Goal: Transaction & Acquisition: Purchase product/service

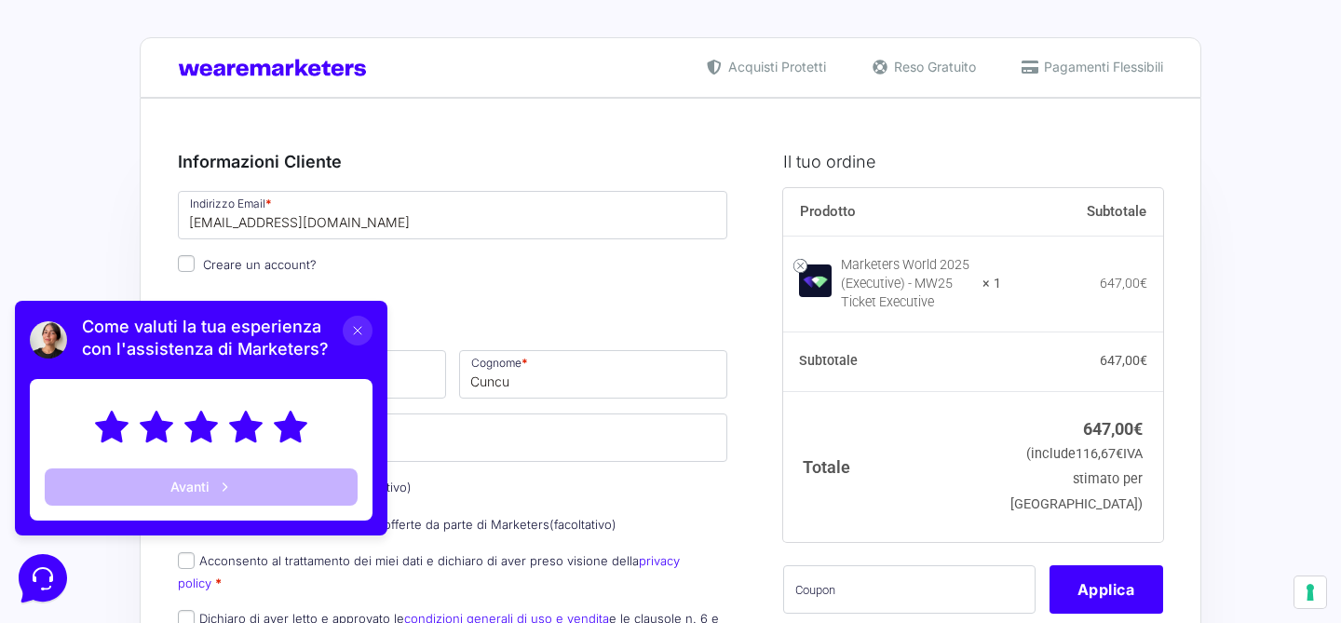
click at [298, 429] on icon at bounding box center [290, 427] width 31 height 30
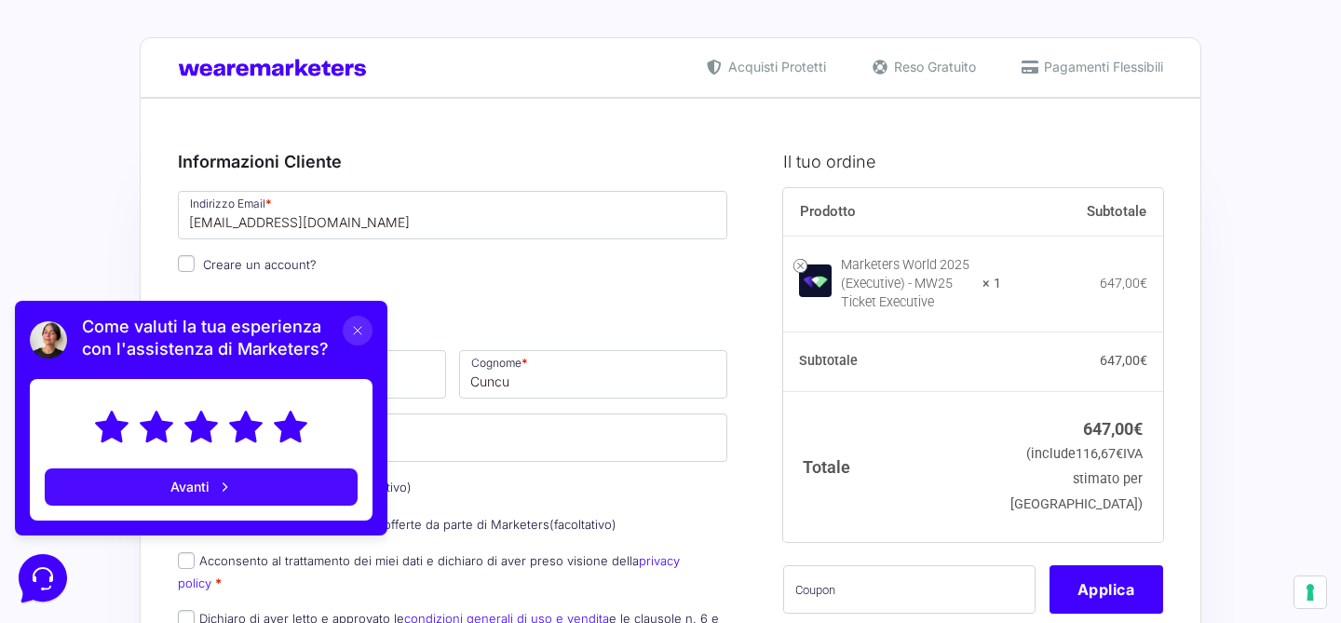
click at [287, 475] on button "Avanti" at bounding box center [201, 487] width 313 height 37
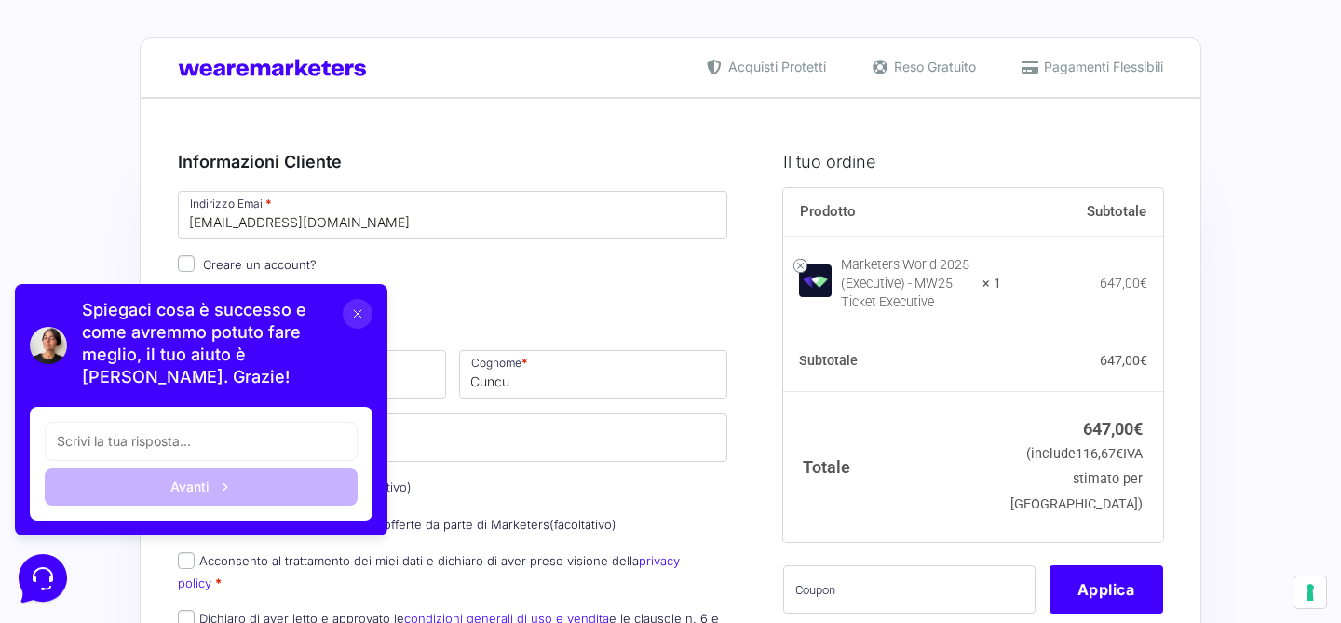
click at [359, 308] on icon at bounding box center [357, 313] width 15 height 15
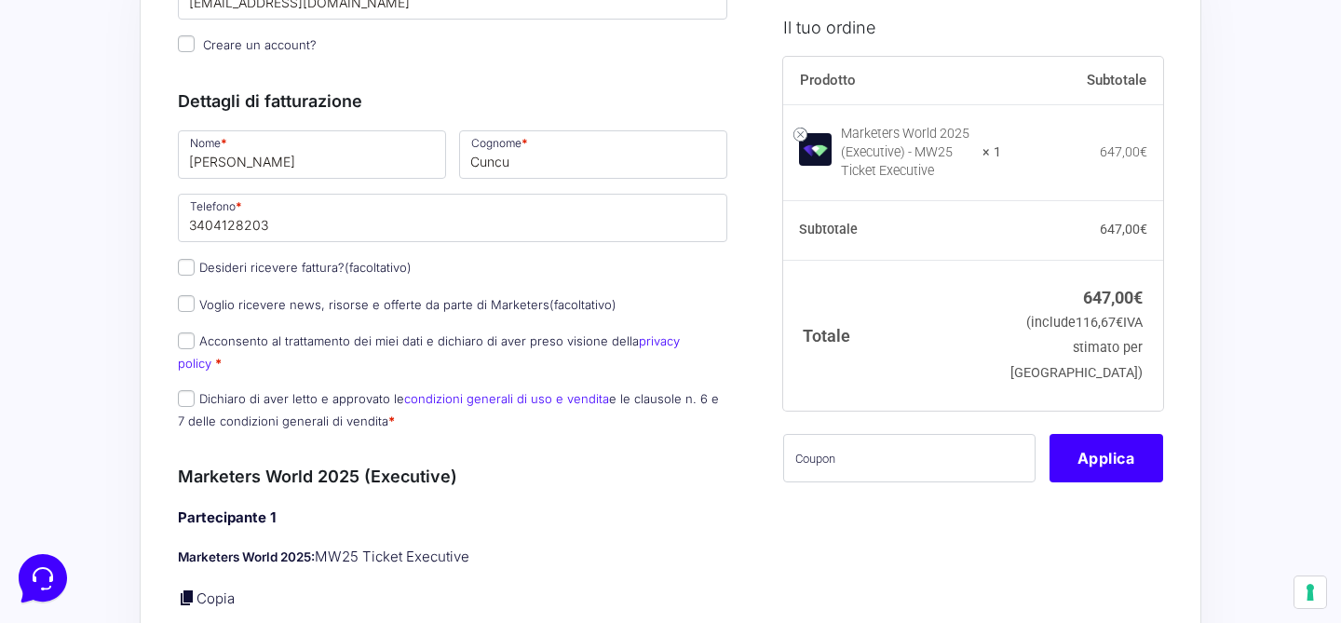
scroll to position [226, 0]
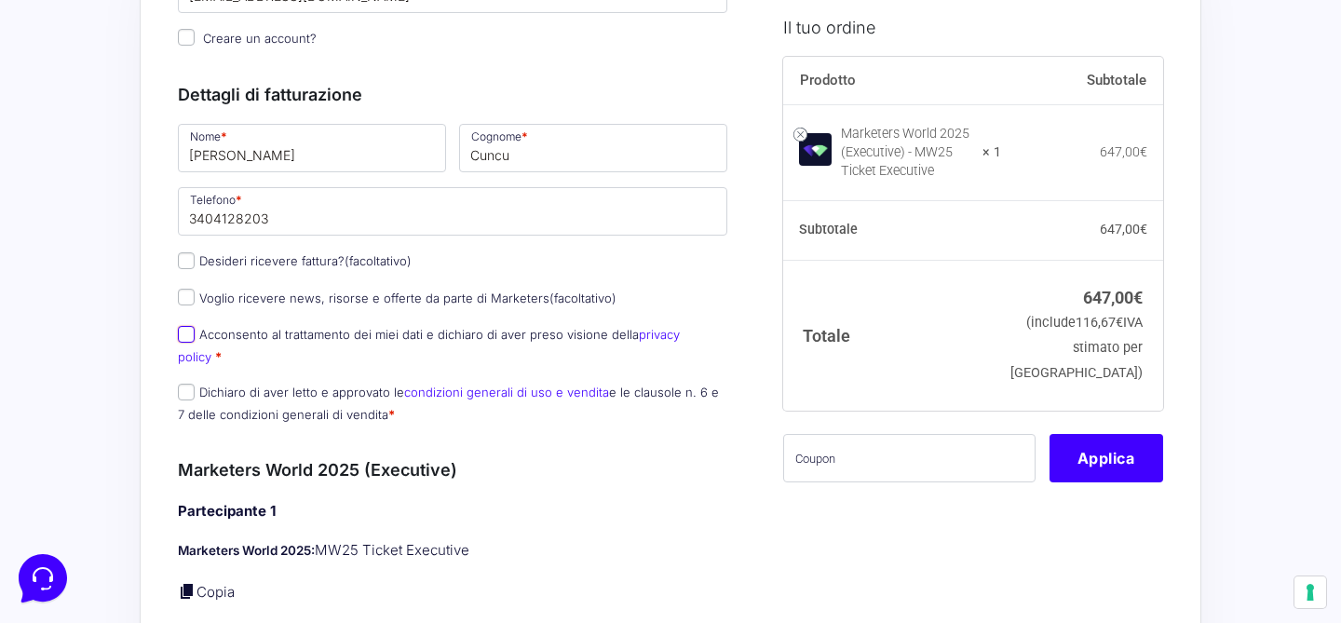
click at [194, 338] on input "Acconsento al trattamento dei miei dati e dichiaro di aver preso visione della …" at bounding box center [186, 334] width 17 height 17
checkbox input "true"
click at [184, 384] on input "Dichiaro di aver letto e approvato le condizioni generali di uso e vendita e le…" at bounding box center [186, 392] width 17 height 17
checkbox input "true"
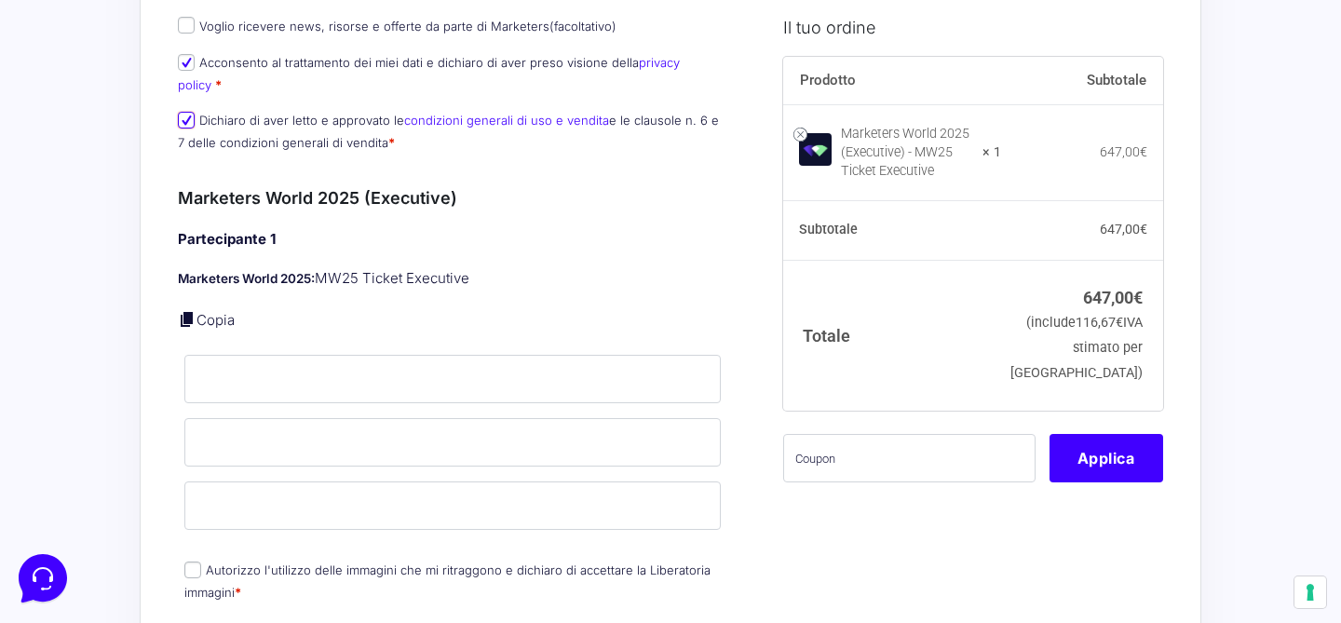
scroll to position [497, 0]
click at [887, 470] on input "text" at bounding box center [909, 457] width 252 height 48
paste input "MARICAMW25"
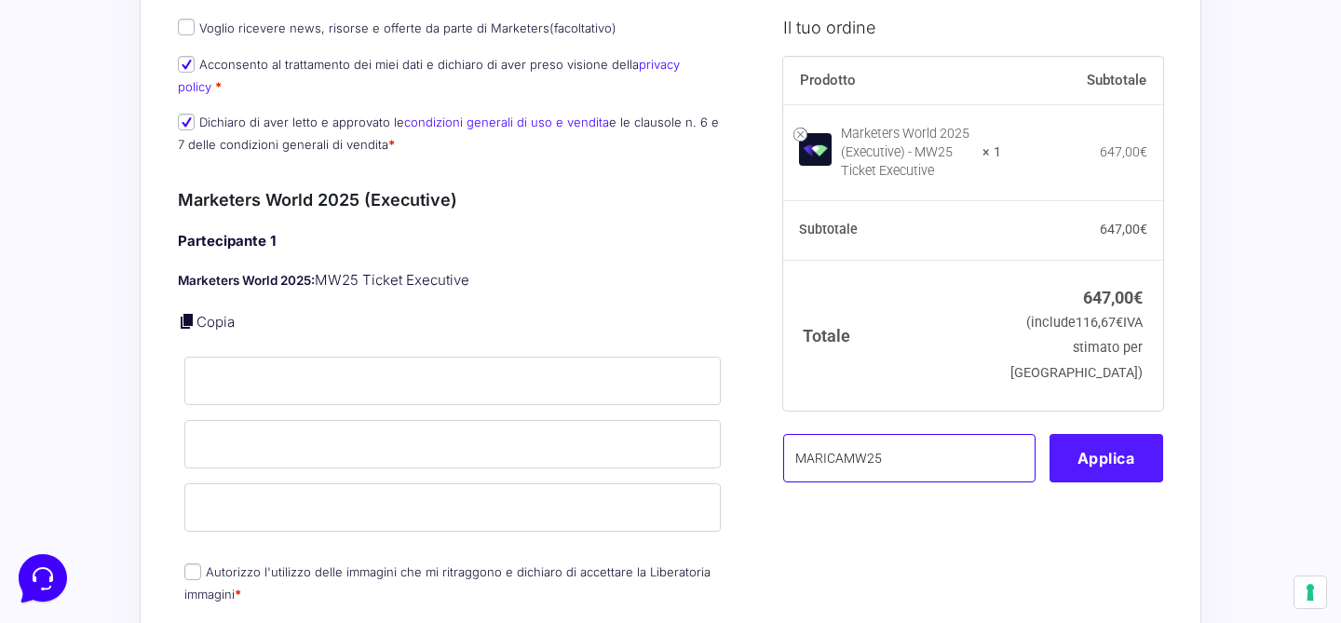
type input "MARICAMW25"
click at [1081, 482] on button "Applica" at bounding box center [1107, 457] width 114 height 48
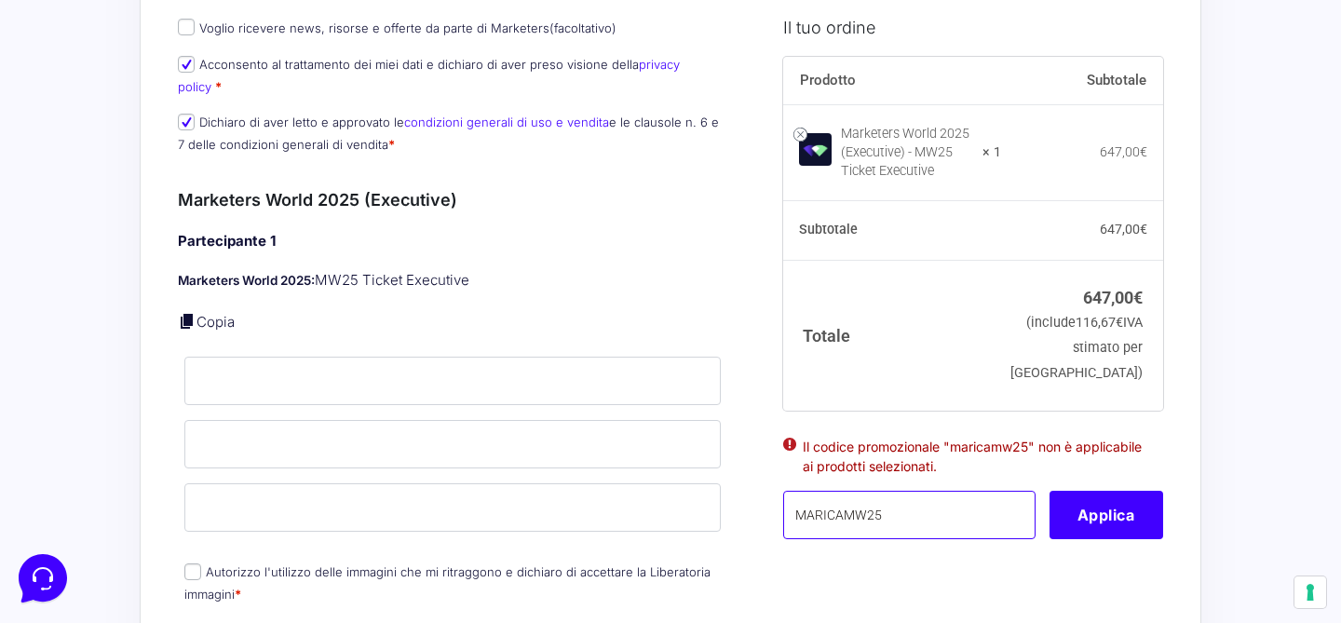
click at [893, 535] on input "MARICAMW25" at bounding box center [909, 515] width 252 height 48
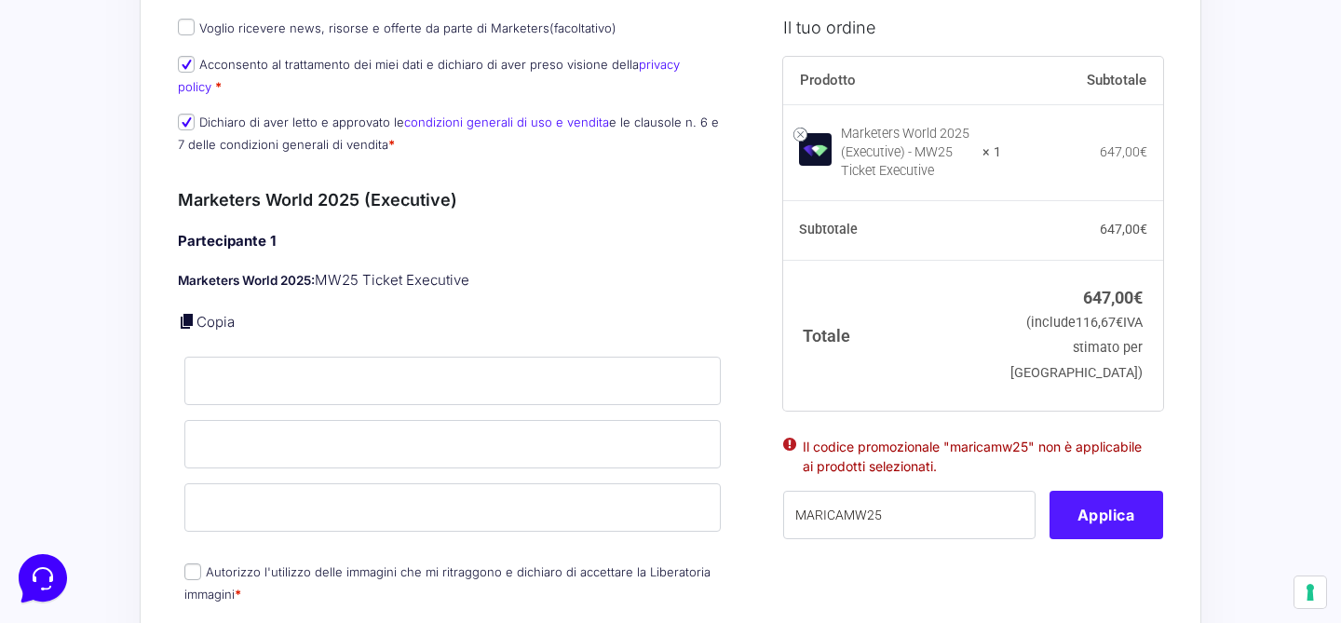
click at [1135, 539] on button "Applica" at bounding box center [1107, 515] width 114 height 48
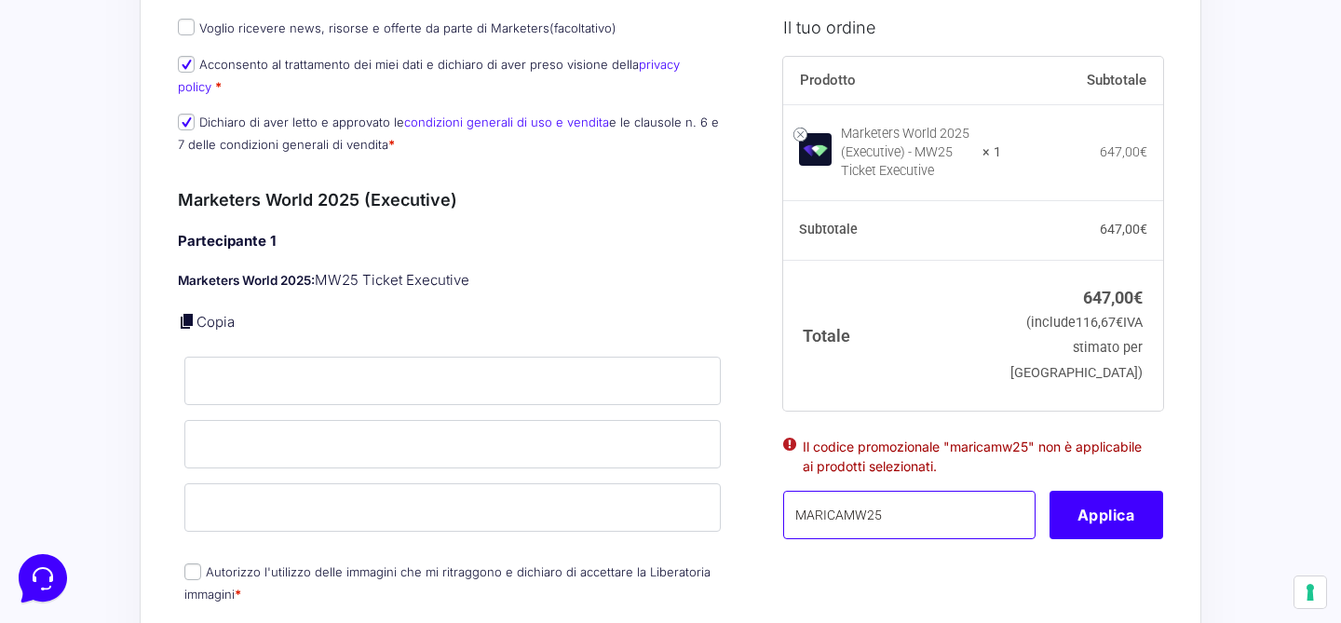
drag, startPoint x: 884, startPoint y: 534, endPoint x: 746, endPoint y: 542, distance: 138.1
click at [746, 542] on form "Informazioni Cliente Hai già un account? Accedi Indirizzo Email * [EMAIL_ADDRES…" at bounding box center [671, 566] width 986 height 1869
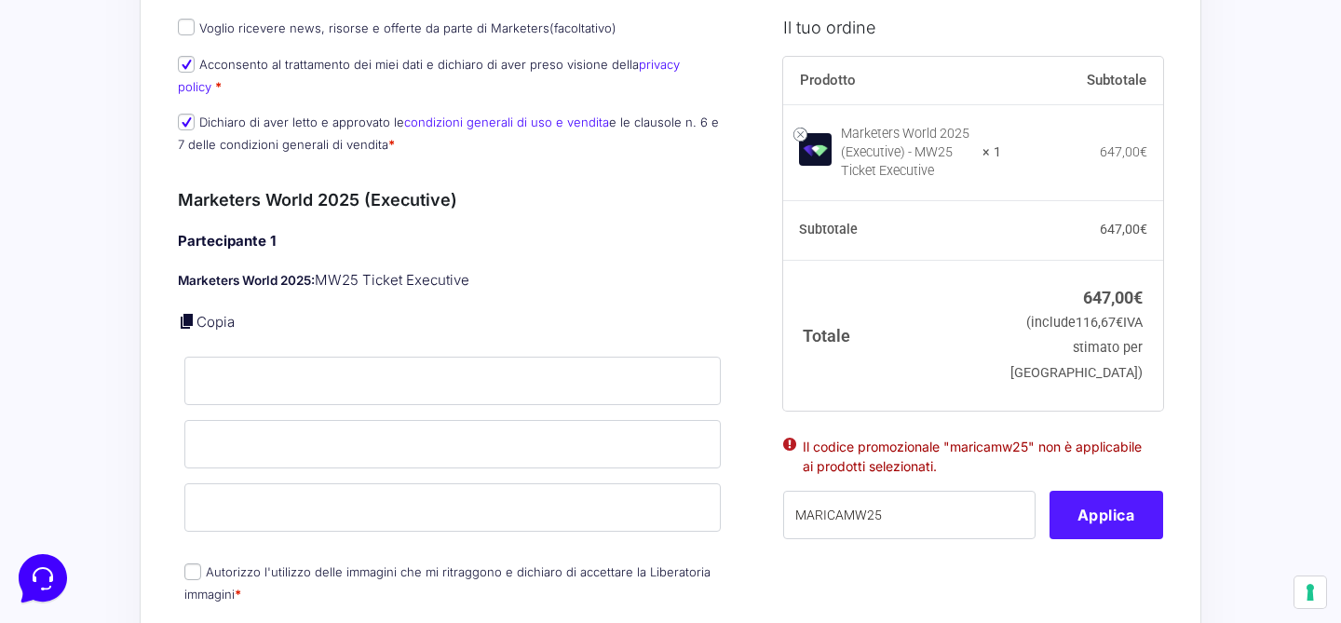
click at [1092, 519] on button "Applica" at bounding box center [1107, 515] width 114 height 48
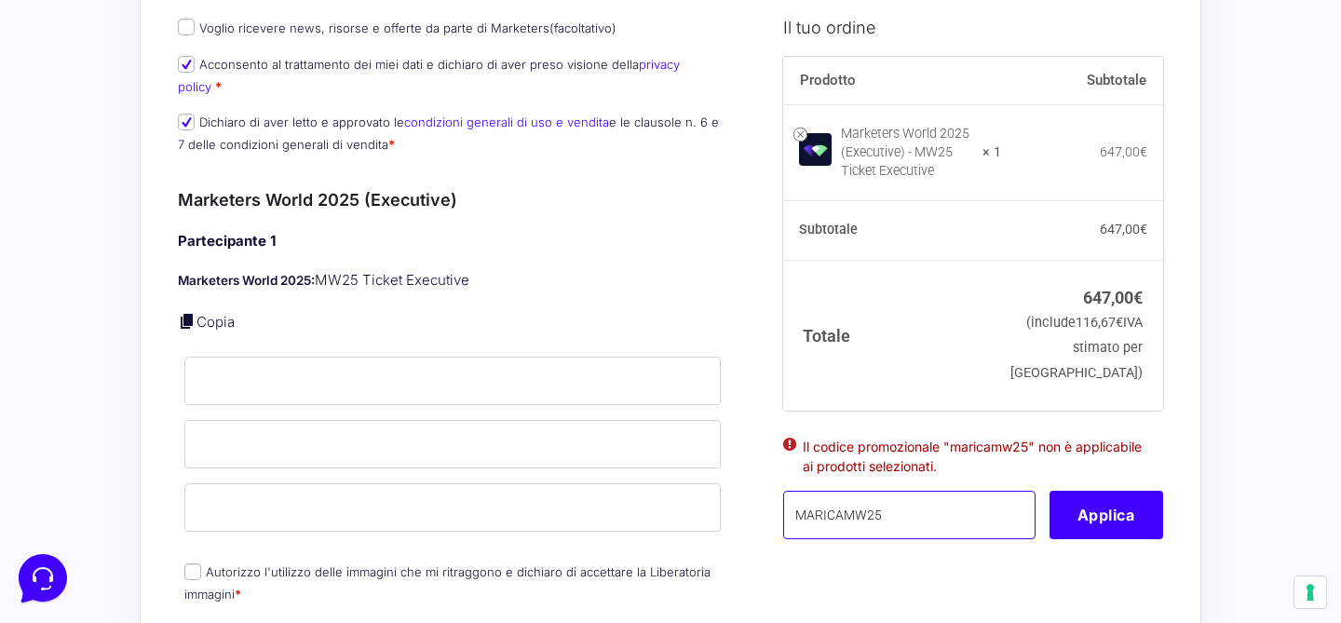
click at [927, 539] on input "MARICAMW25" at bounding box center [909, 515] width 252 height 48
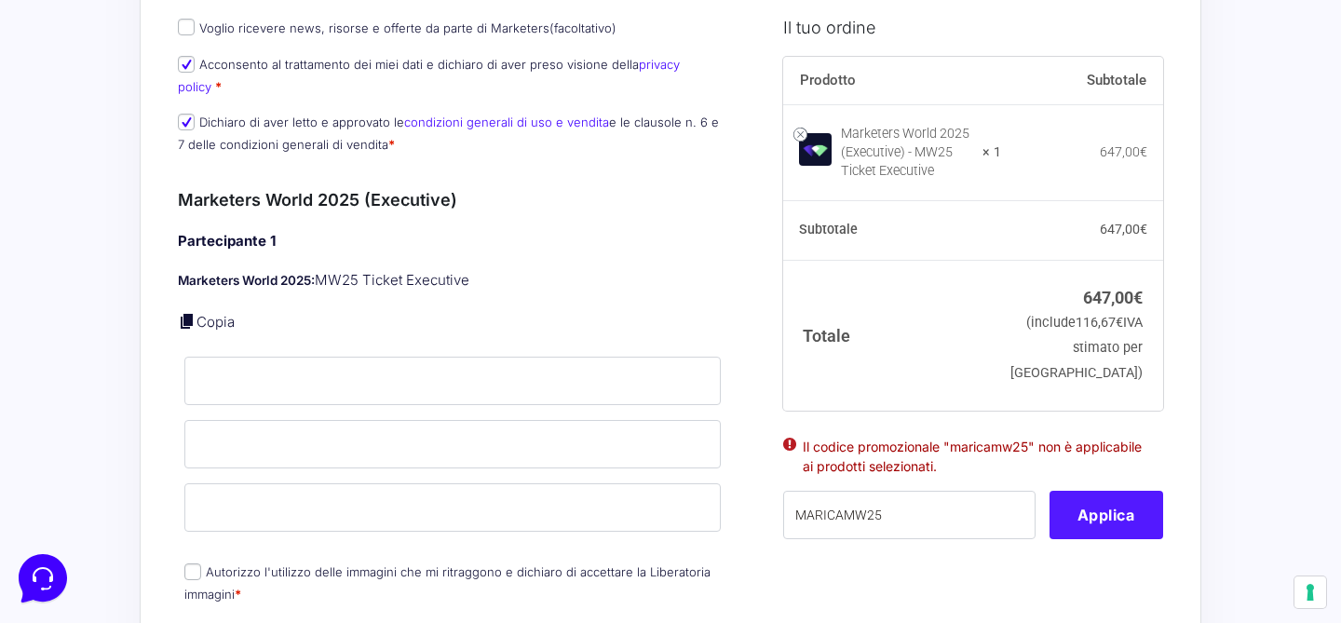
click at [1097, 539] on button "Applica" at bounding box center [1107, 515] width 114 height 48
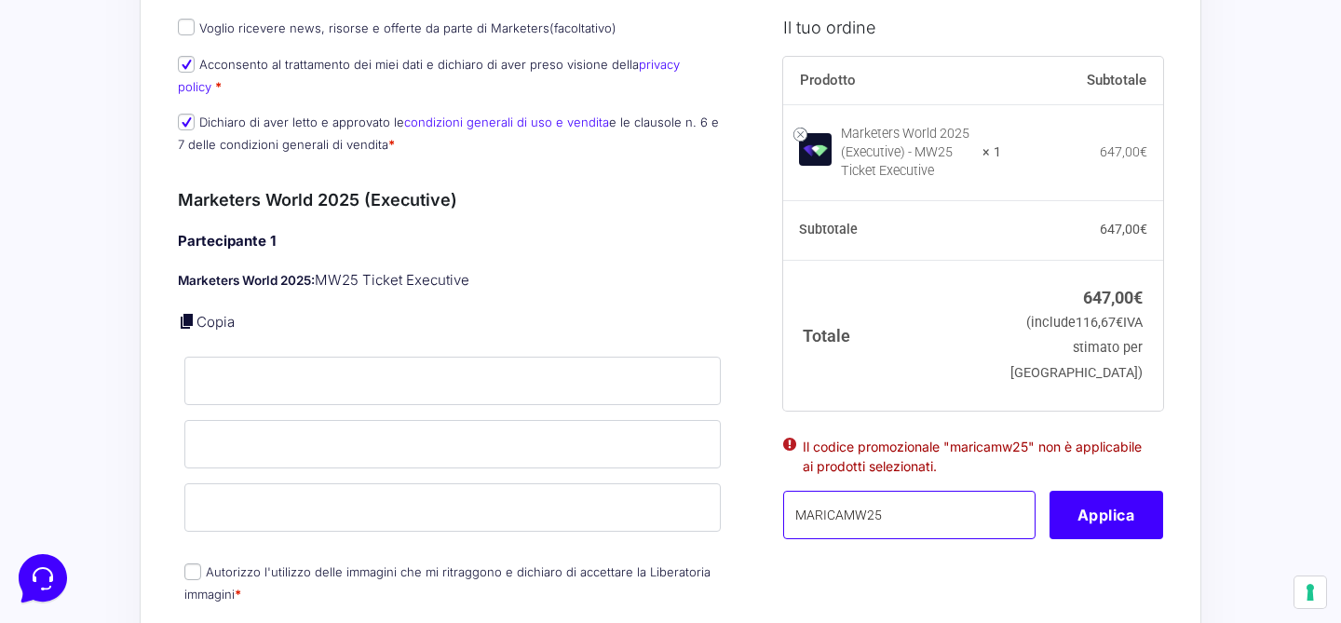
click at [913, 538] on input "MARICAMW25" at bounding box center [909, 515] width 252 height 48
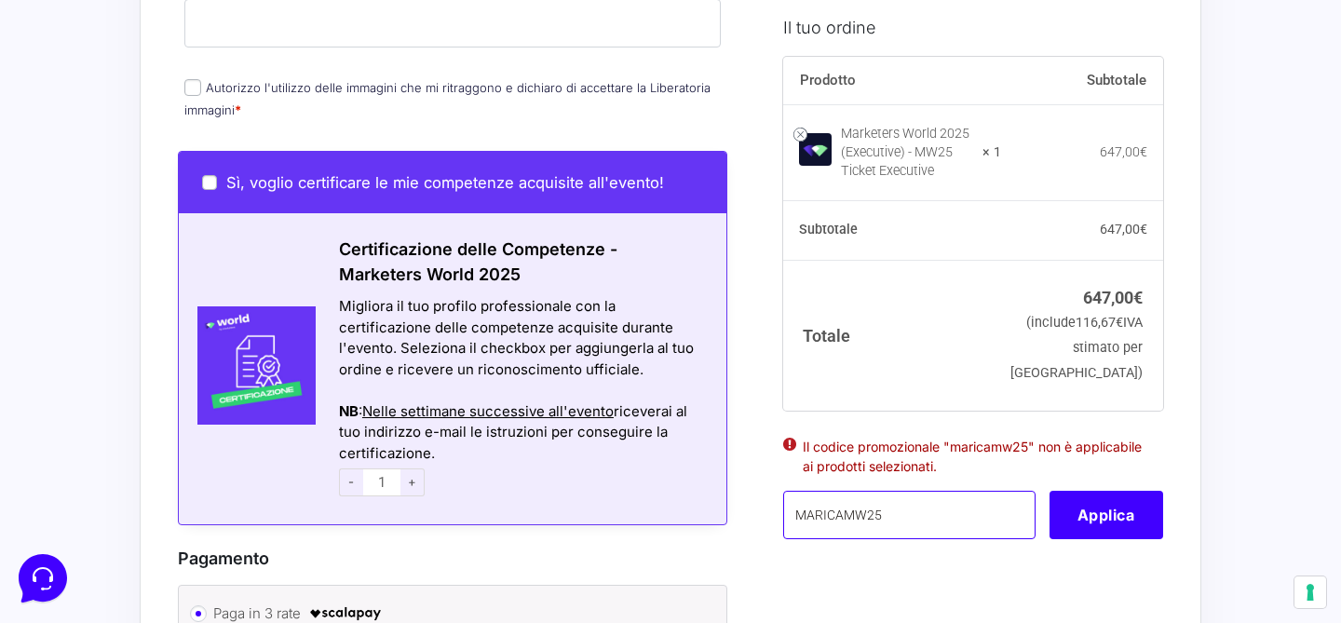
scroll to position [982, 0]
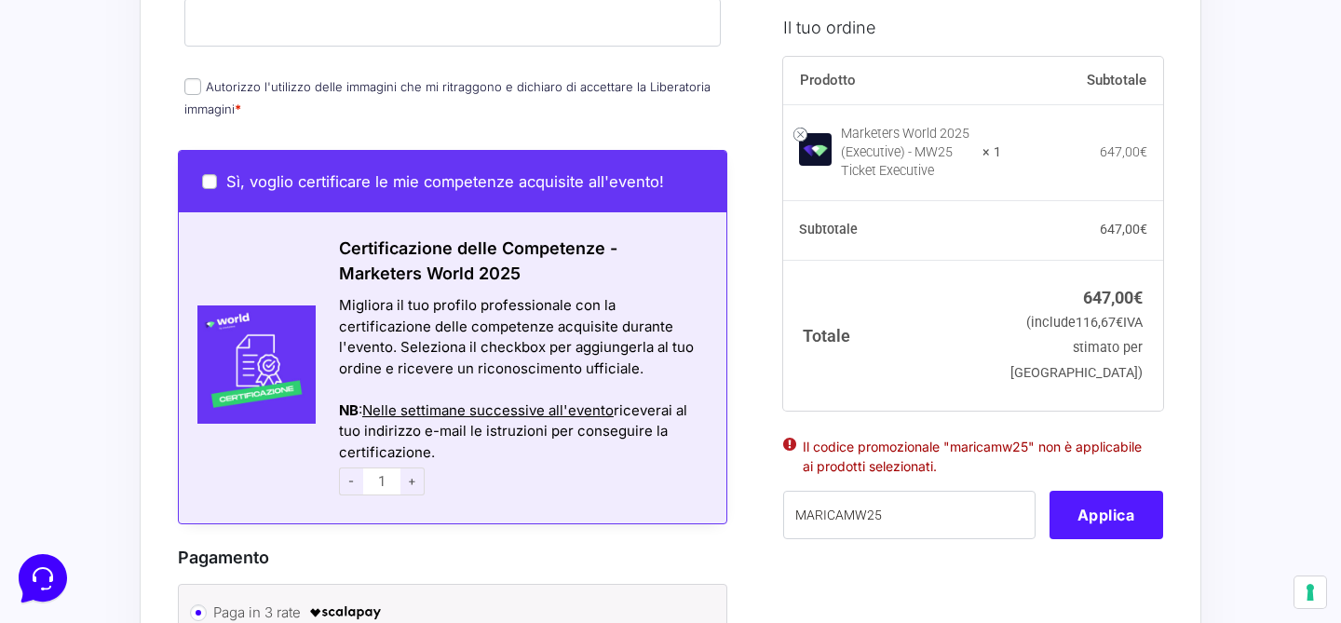
click at [1080, 536] on button "Applica" at bounding box center [1107, 515] width 114 height 48
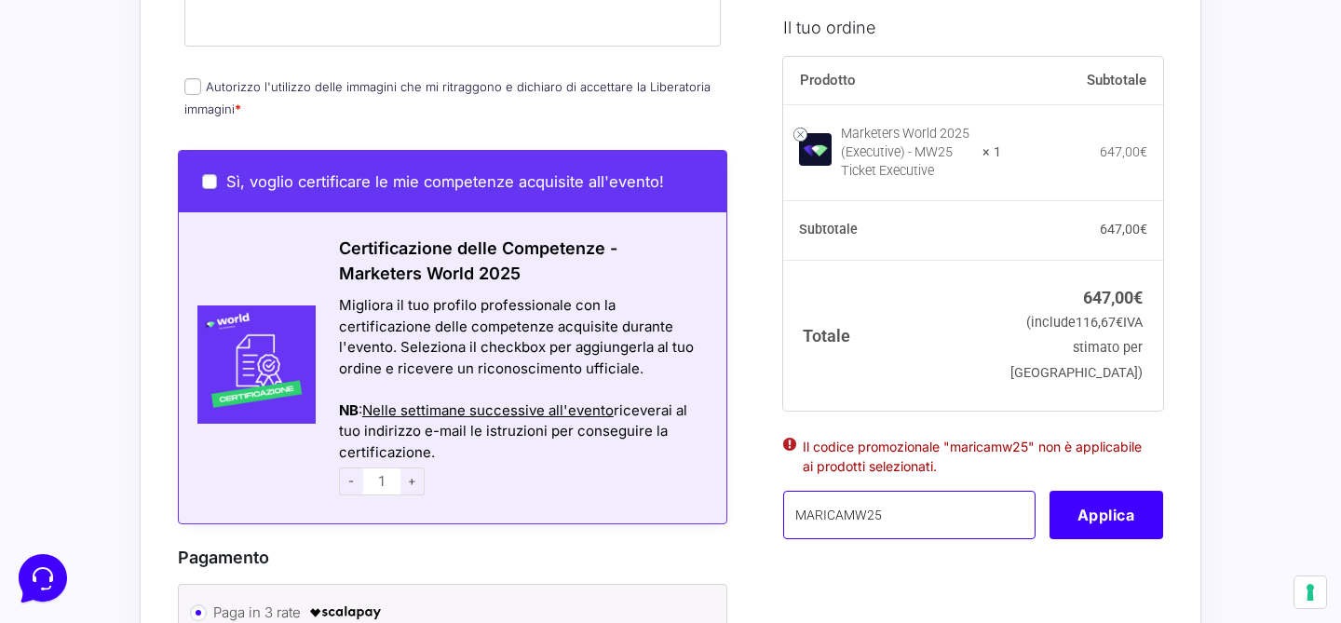
drag, startPoint x: 898, startPoint y: 536, endPoint x: 717, endPoint y: 534, distance: 180.7
click at [717, 534] on form "Informazioni Cliente Hai già un account? Accedi Indirizzo Email * [EMAIL_ADDRES…" at bounding box center [671, 81] width 986 height 1869
drag, startPoint x: 803, startPoint y: 469, endPoint x: 1013, endPoint y: 488, distance: 210.5
click at [1013, 475] on li "Il codice promozionale "maricamw25" non è applicabile ai prodotti selezionati." at bounding box center [973, 455] width 341 height 39
copy li "Il codice promozionale "maricamw25" non è applicabile ai prodotti selezionati."
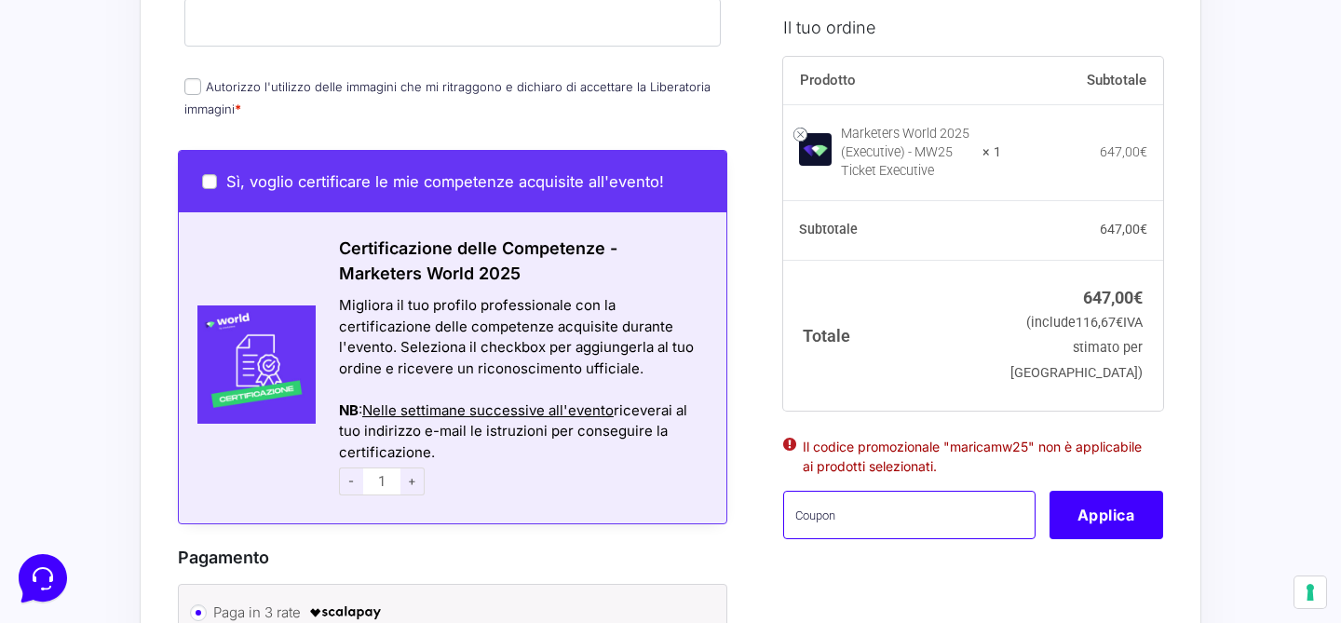
click at [933, 538] on input "text" at bounding box center [909, 515] width 252 height 48
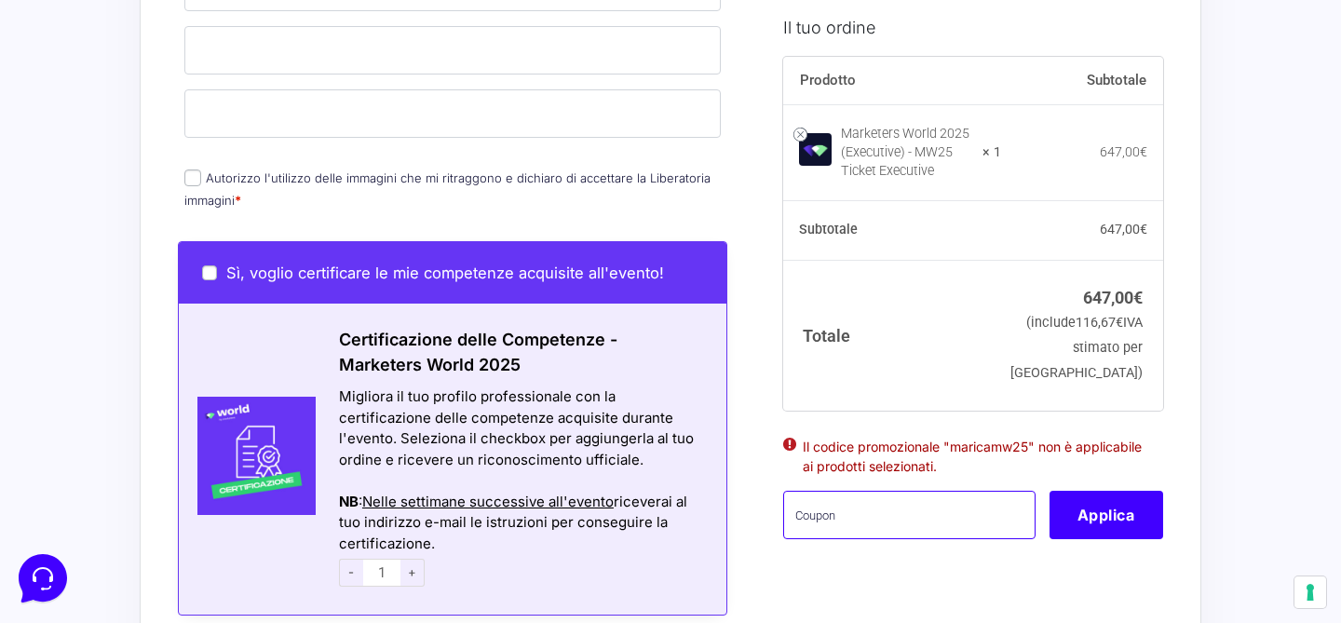
scroll to position [895, 0]
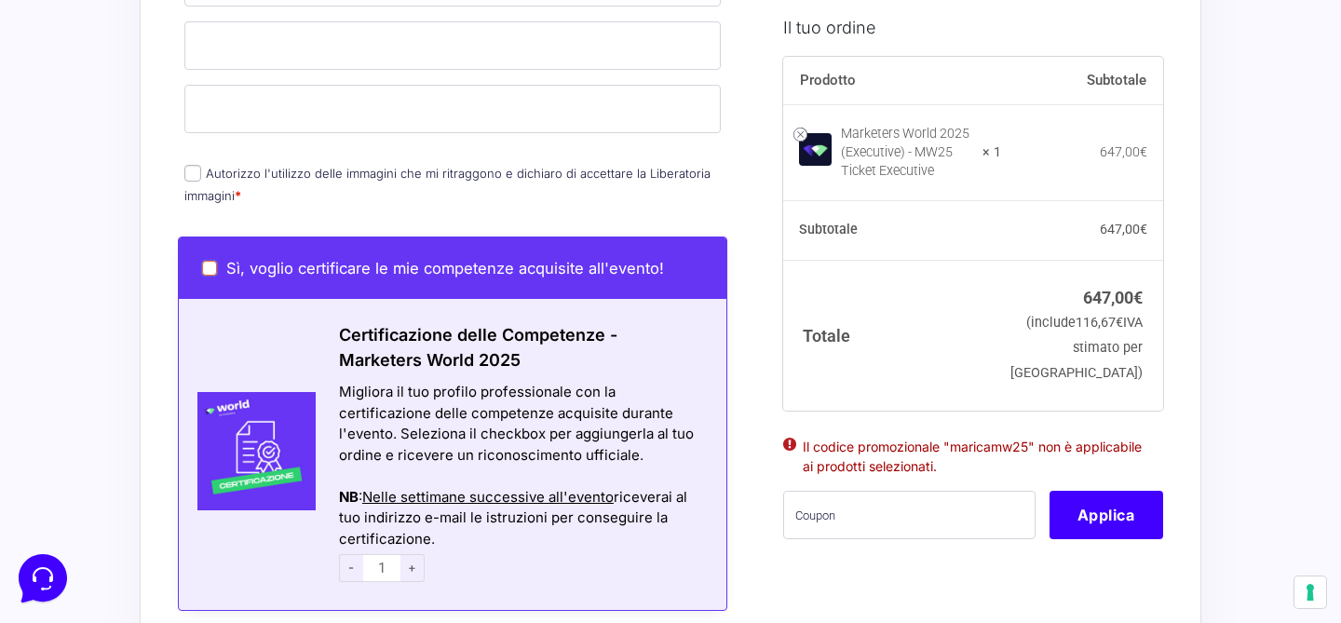
click at [207, 261] on input "Sì, voglio certificare le mie competenze acquisite all'evento!" at bounding box center [209, 268] width 15 height 15
checkbox input "true"
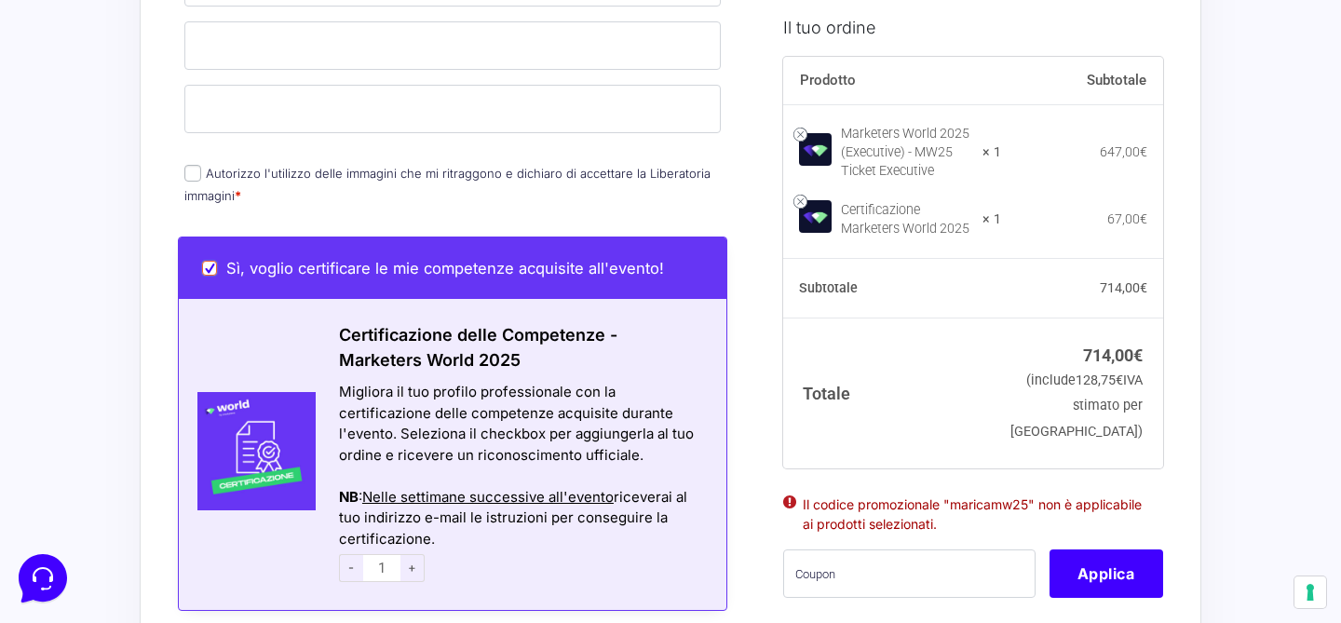
click at [208, 261] on input "Sì, voglio certificare le mie competenze acquisite all'evento!" at bounding box center [209, 268] width 15 height 15
checkbox input "false"
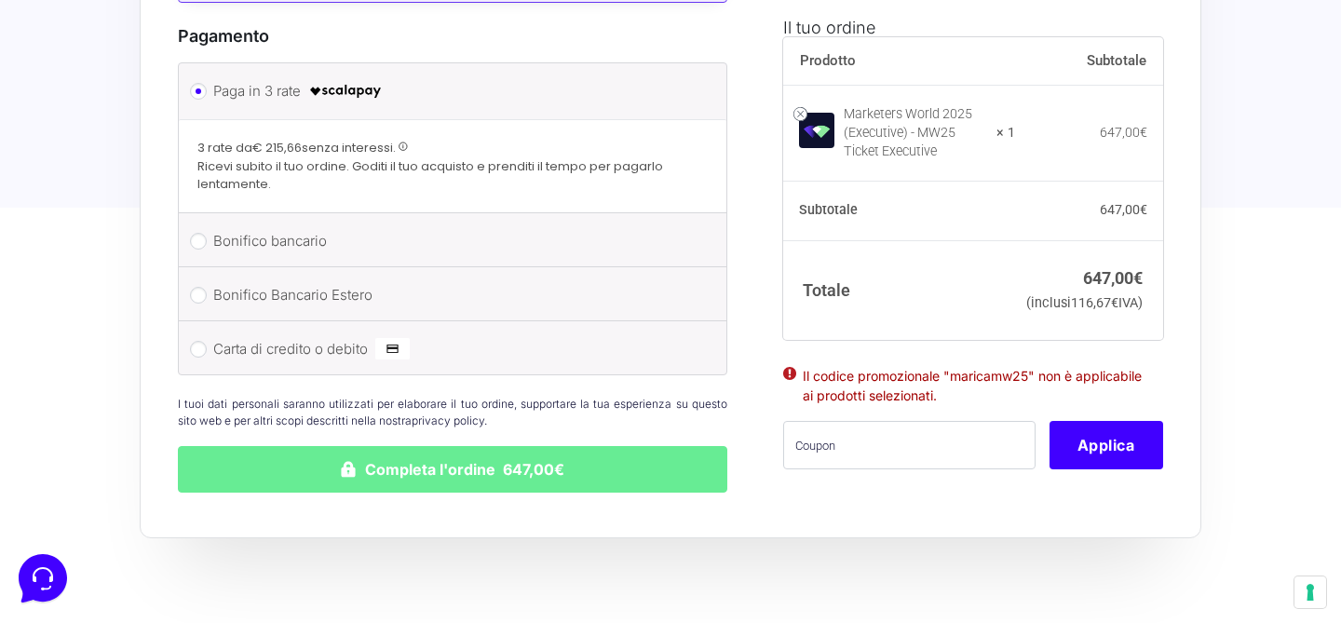
scroll to position [1510, 0]
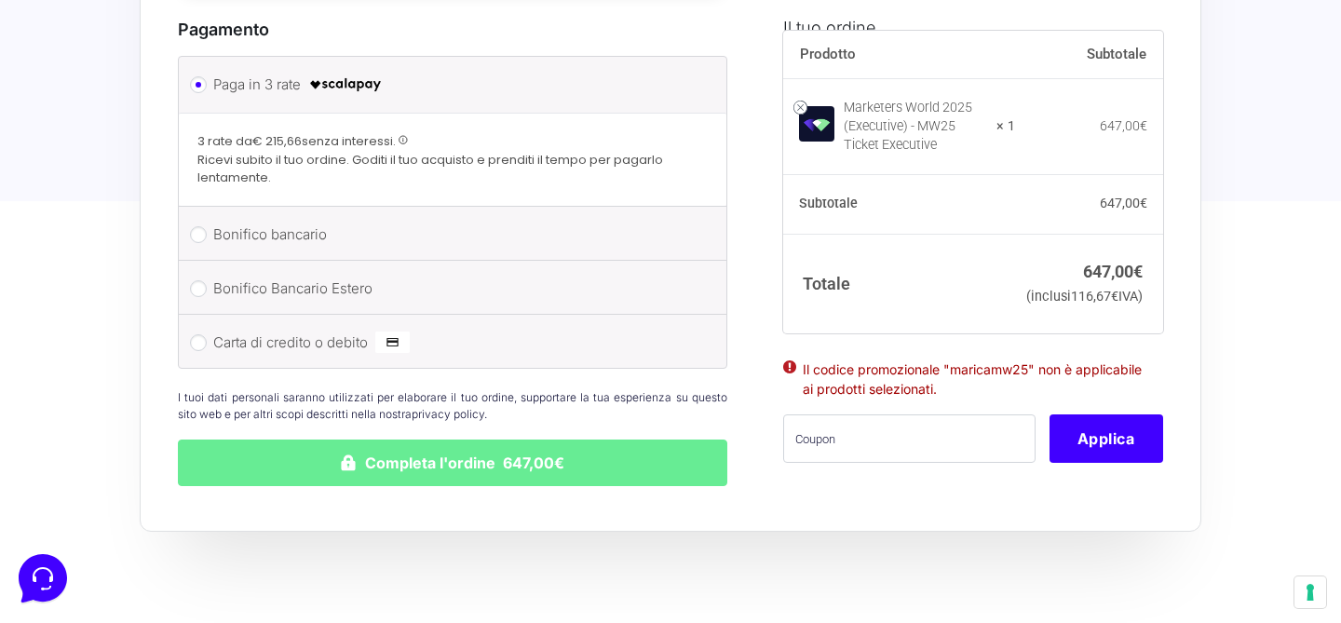
click at [188, 321] on li "Carta di credito o debito Ricorda informazioni di pagamento per gli ordini futu…" at bounding box center [453, 341] width 548 height 53
click at [203, 334] on input "Carta di credito o debito" at bounding box center [198, 342] width 17 height 17
radio input "true"
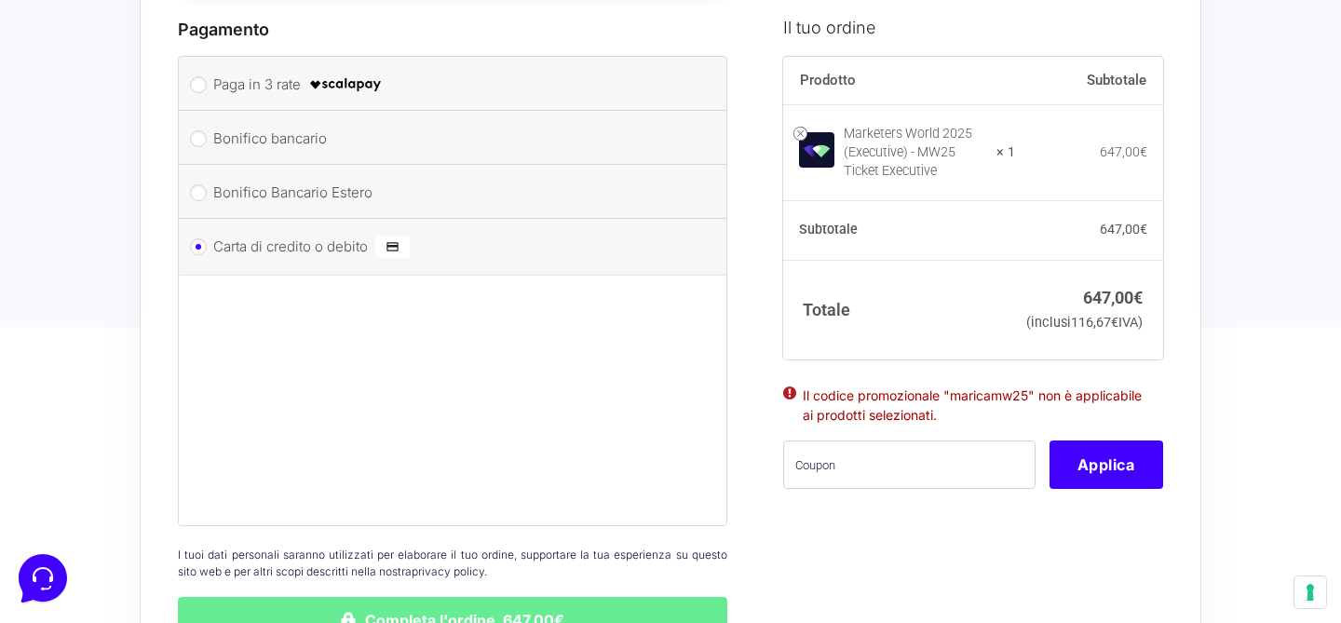
click at [884, 512] on div "Prodotto Subtotale Marketers World 2025 (Executive) - MW25 Ticket Executive × 1…" at bounding box center [973, 284] width 380 height 456
click at [910, 482] on input "text" at bounding box center [909, 465] width 252 height 48
paste input "MARICAMW25"
type input "MARICAMW25"
click at [1113, 489] on button "Applica" at bounding box center [1107, 465] width 114 height 48
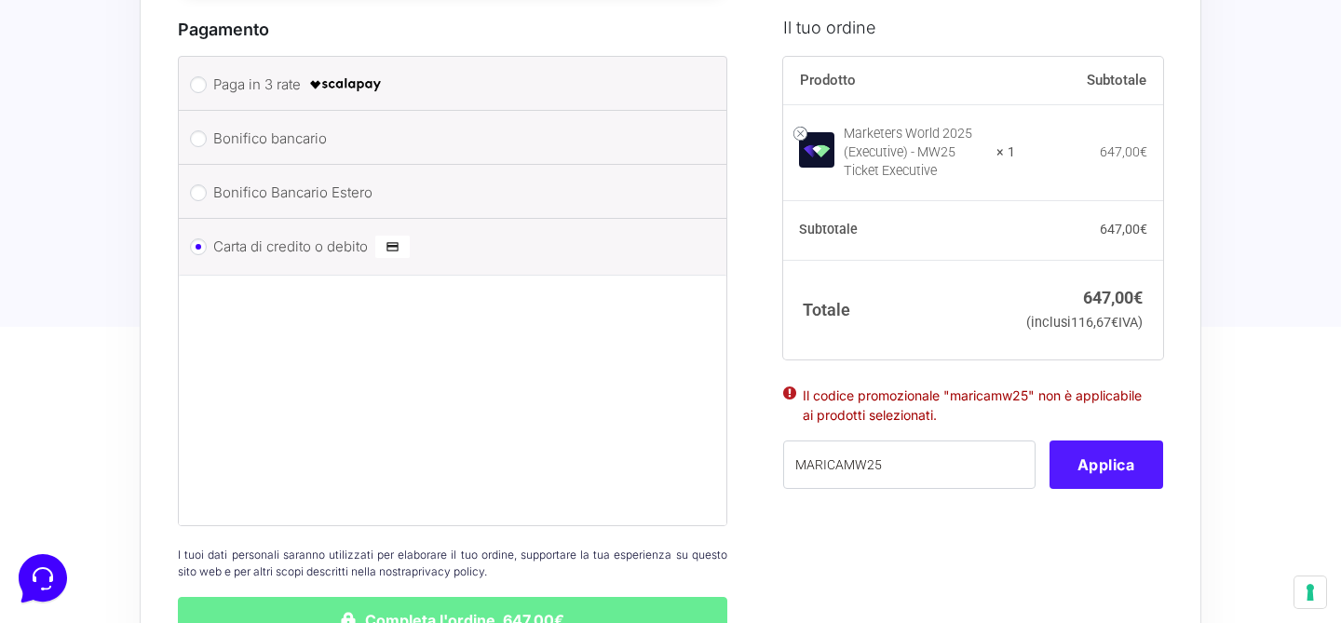
click at [1113, 489] on button "Applica" at bounding box center [1107, 465] width 114 height 48
click at [1106, 489] on button "Applica" at bounding box center [1107, 465] width 114 height 48
click at [1097, 489] on button "Applica" at bounding box center [1107, 465] width 114 height 48
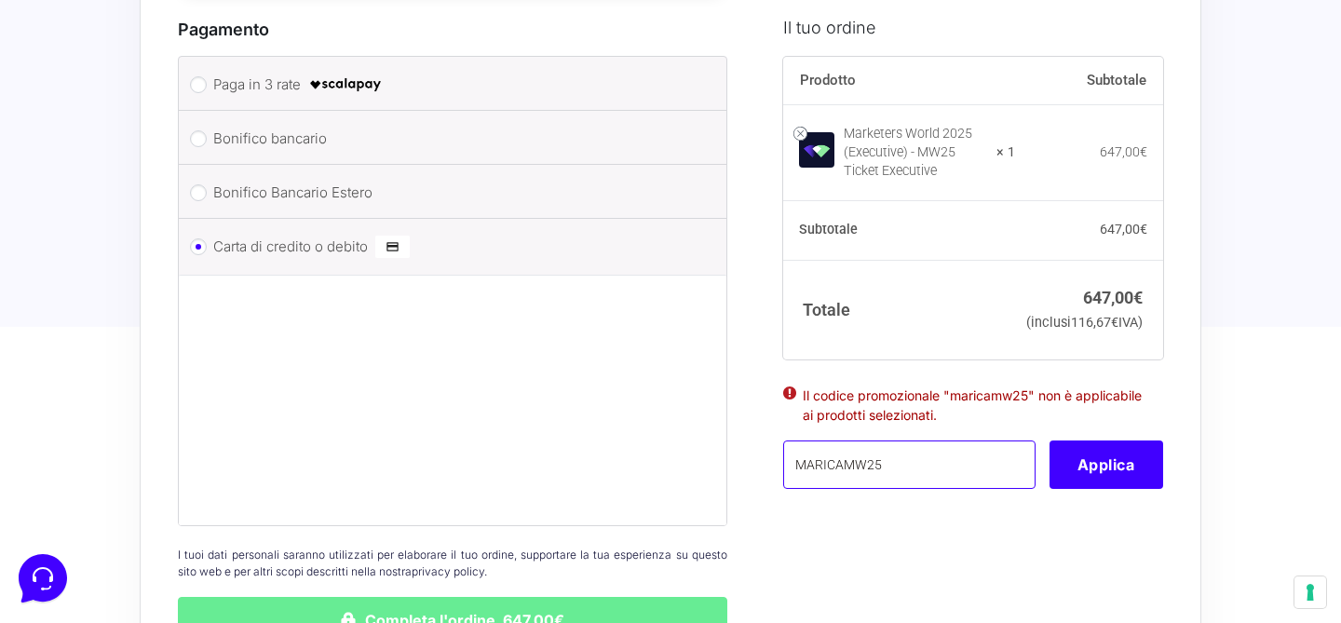
click at [913, 489] on input "MARICAMW25" at bounding box center [909, 465] width 252 height 48
click at [1101, 482] on button "Applica" at bounding box center [1107, 465] width 114 height 48
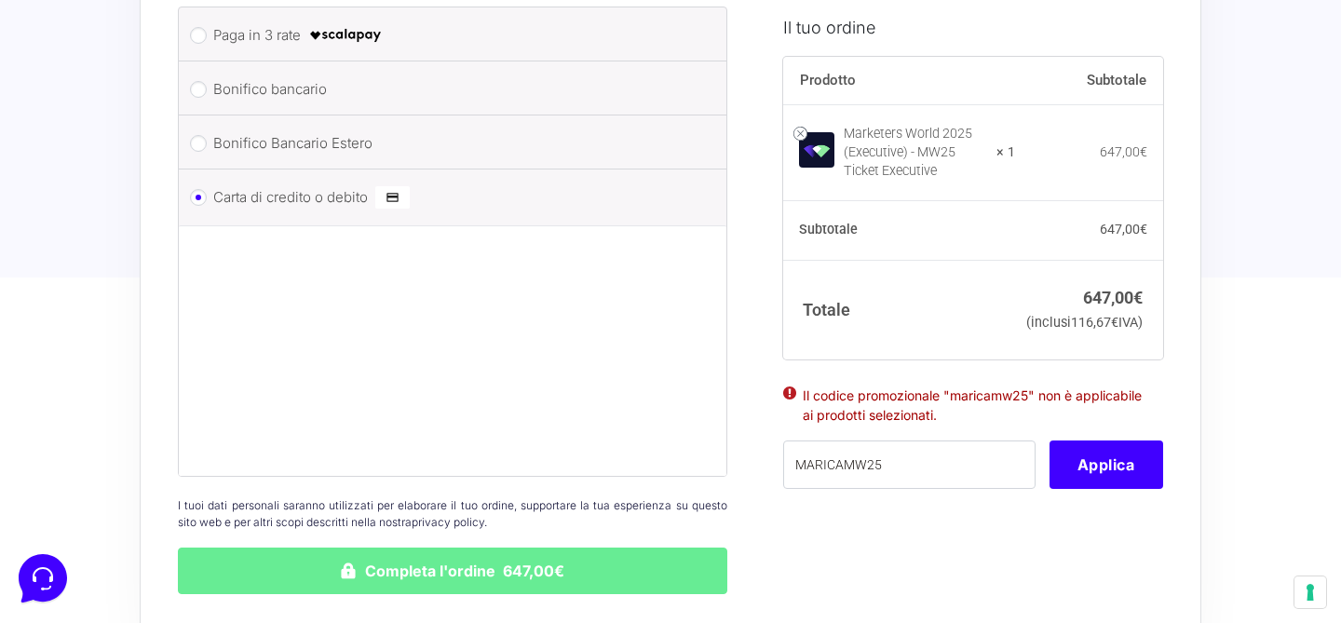
scroll to position [1560, 0]
click at [1092, 512] on div "Prodotto Subtotale Marketers World 2025 (Executive) - MW25 Ticket Executive × 1…" at bounding box center [973, 284] width 380 height 456
click at [1118, 489] on button "Applica" at bounding box center [1107, 465] width 114 height 48
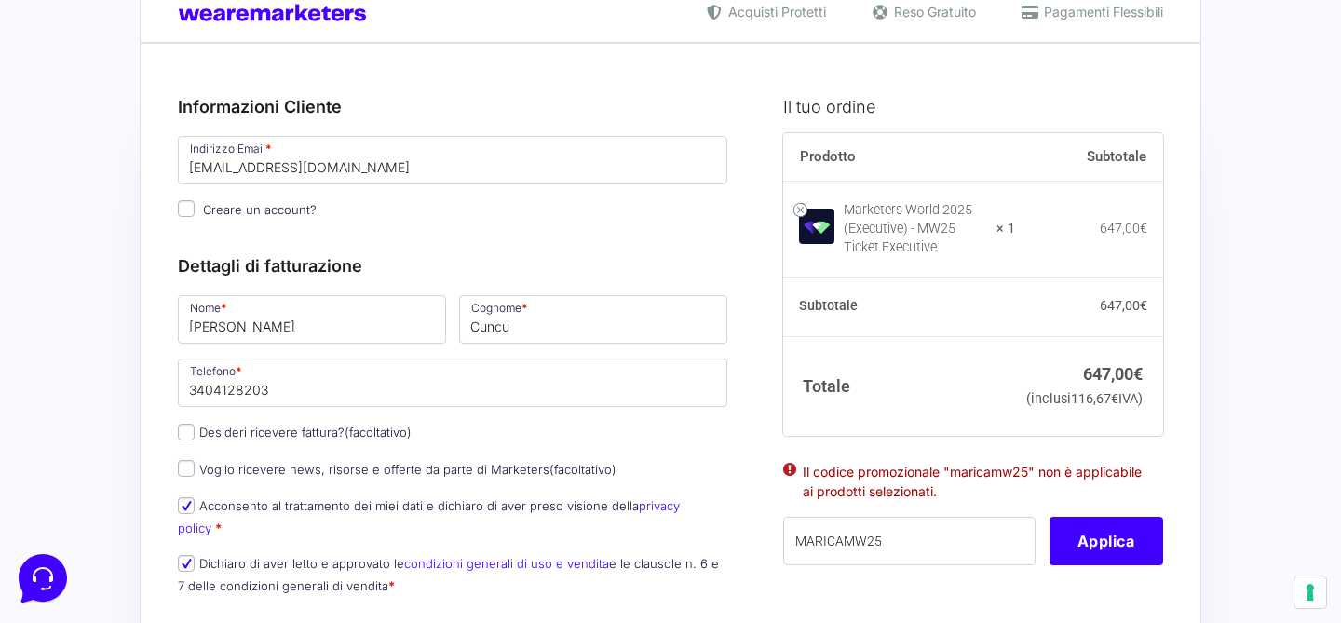
scroll to position [0, 0]
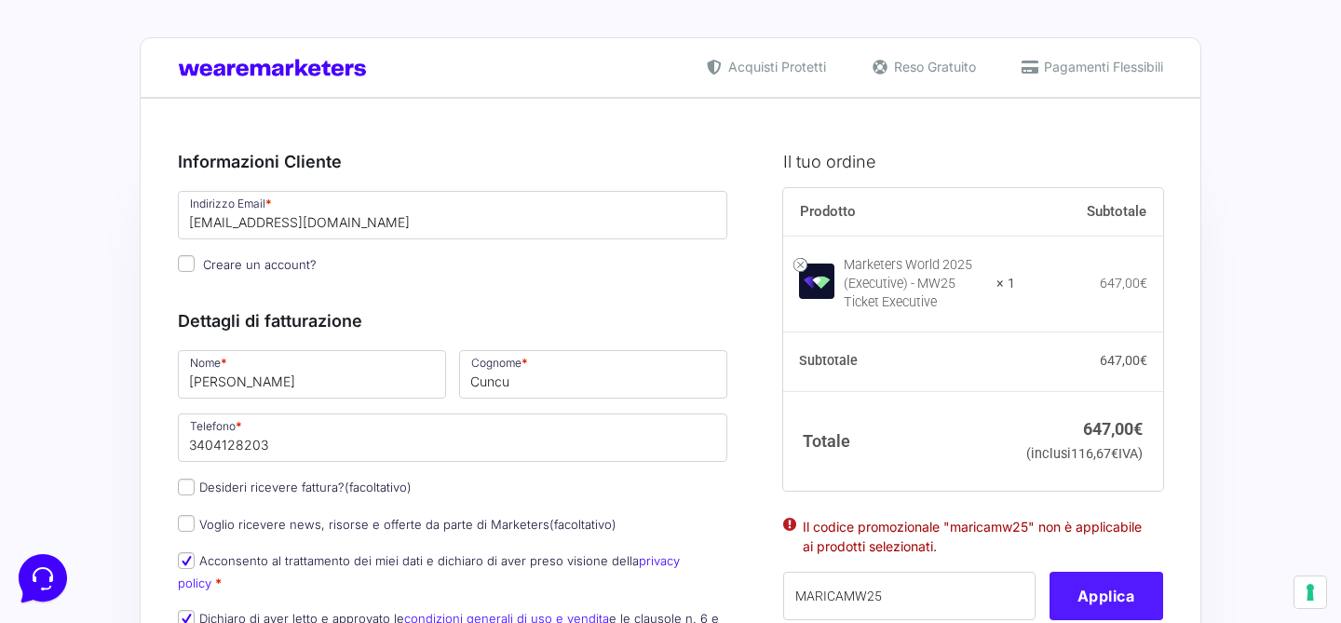
click at [1153, 600] on button "Applica" at bounding box center [1107, 596] width 114 height 48
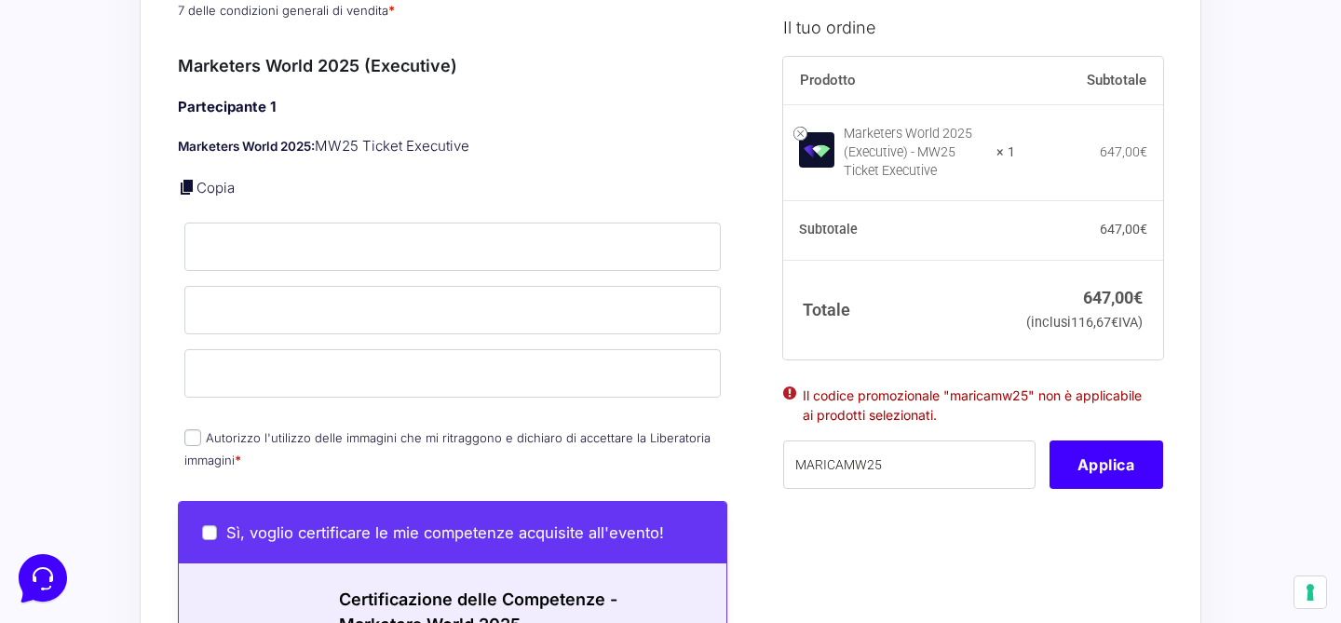
scroll to position [646, 0]
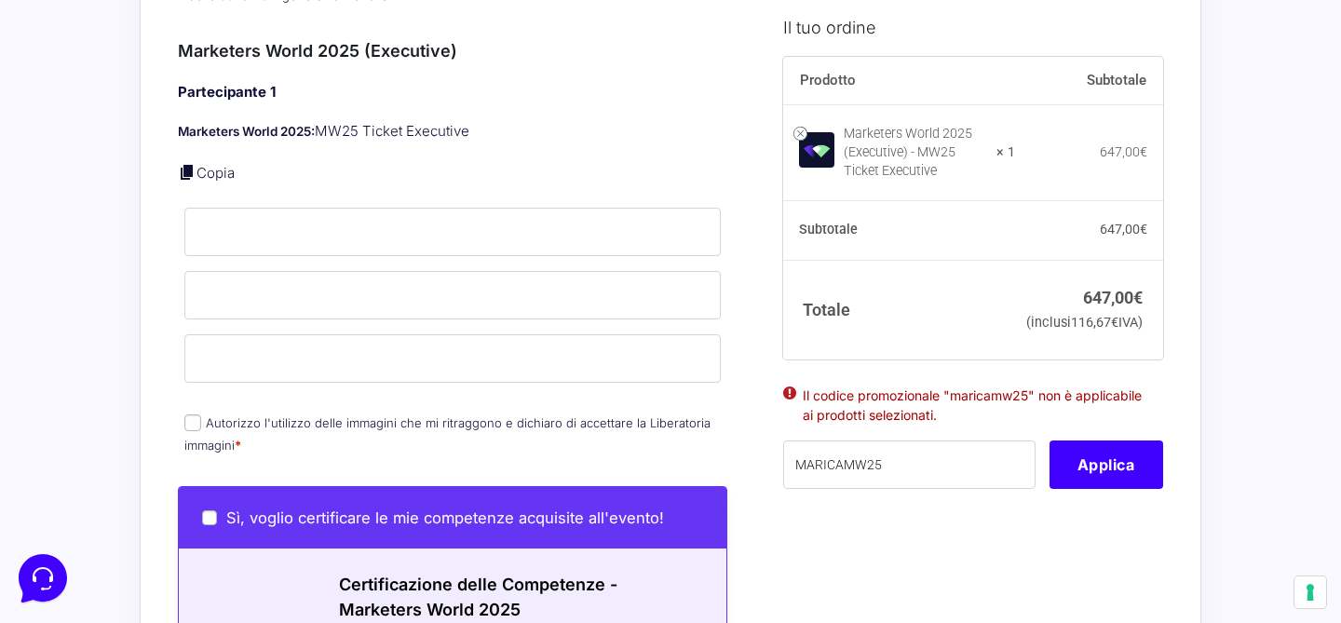
click at [198, 415] on input "Autorizzo l'utilizzo delle immagini che mi ritraggono e dichiaro di accettare l…" at bounding box center [192, 423] width 17 height 17
checkbox input "true"
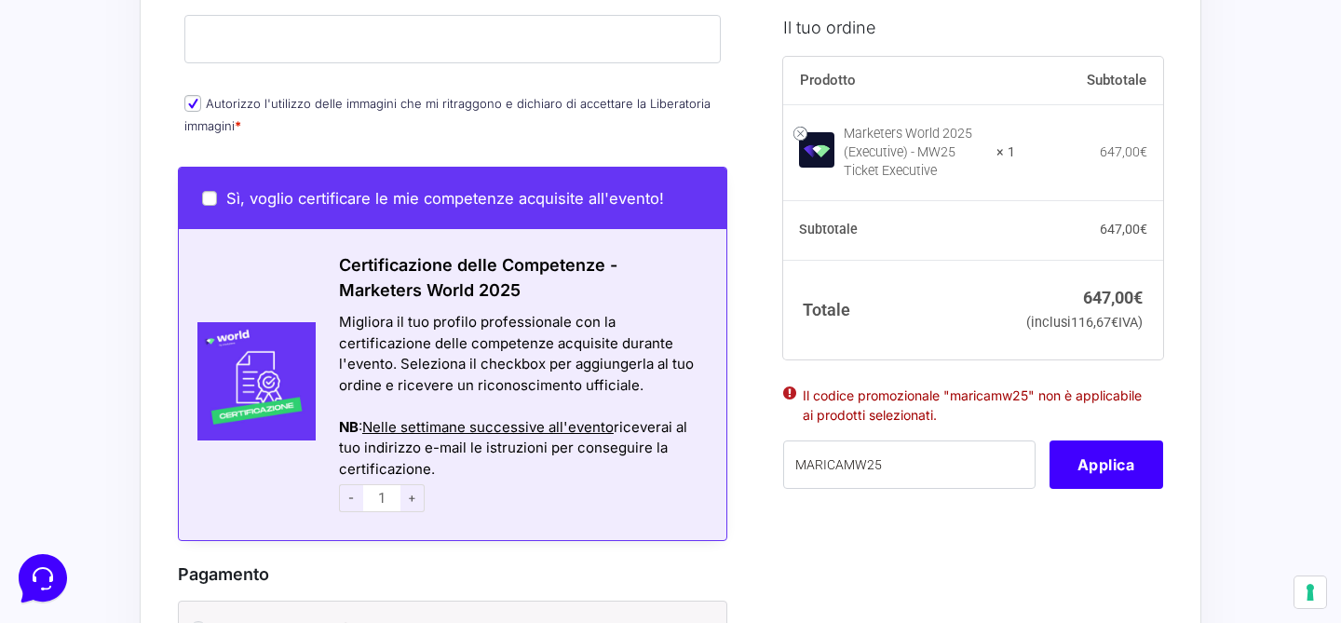
scroll to position [1021, 0]
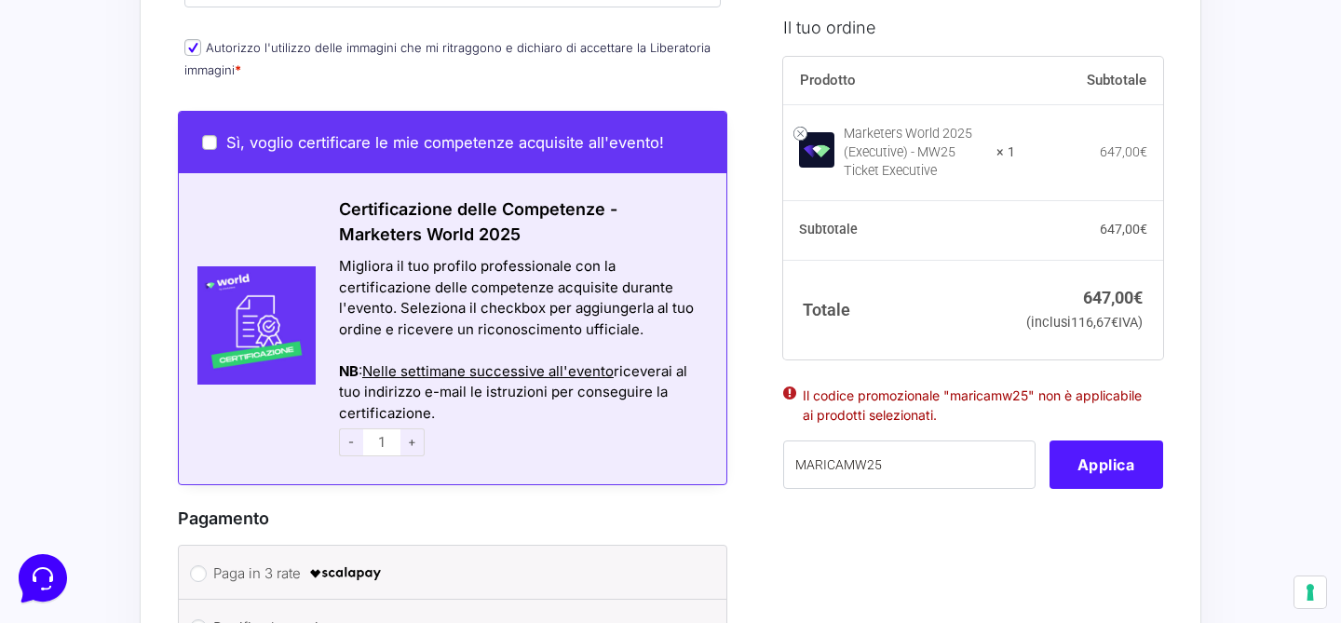
click at [1056, 485] on button "Applica" at bounding box center [1107, 465] width 114 height 48
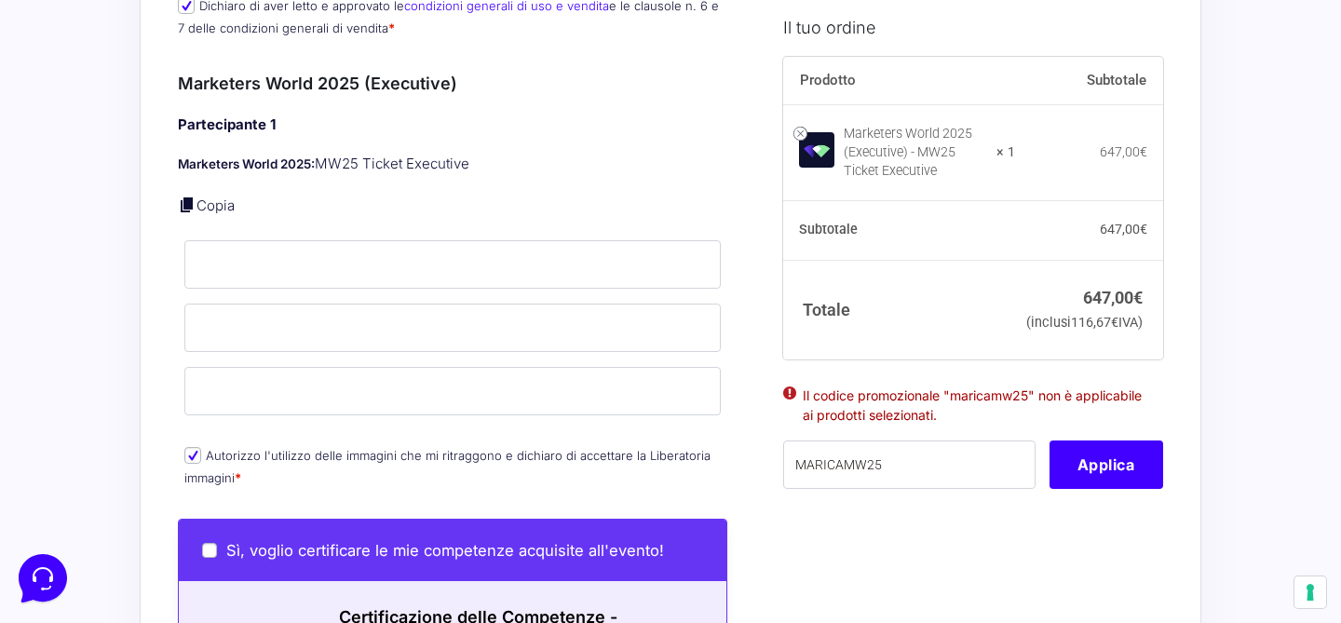
scroll to position [604, 0]
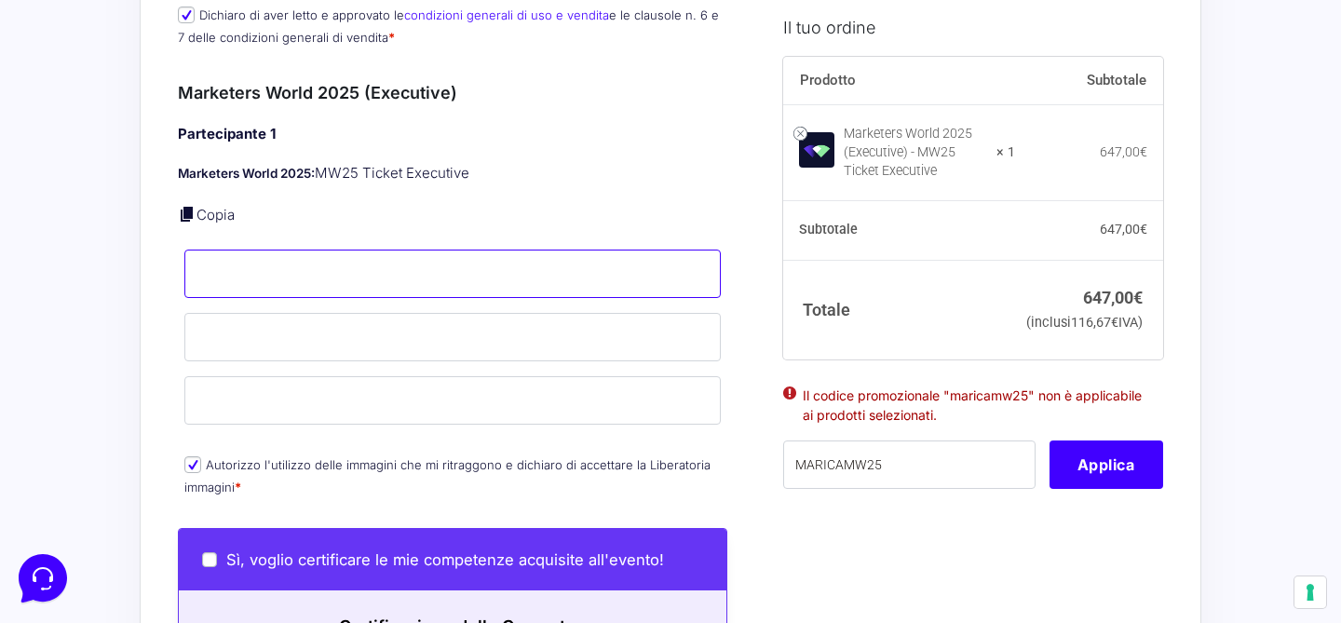
click at [311, 263] on input "Nome *" at bounding box center [452, 274] width 537 height 48
type input "[PERSON_NAME]"
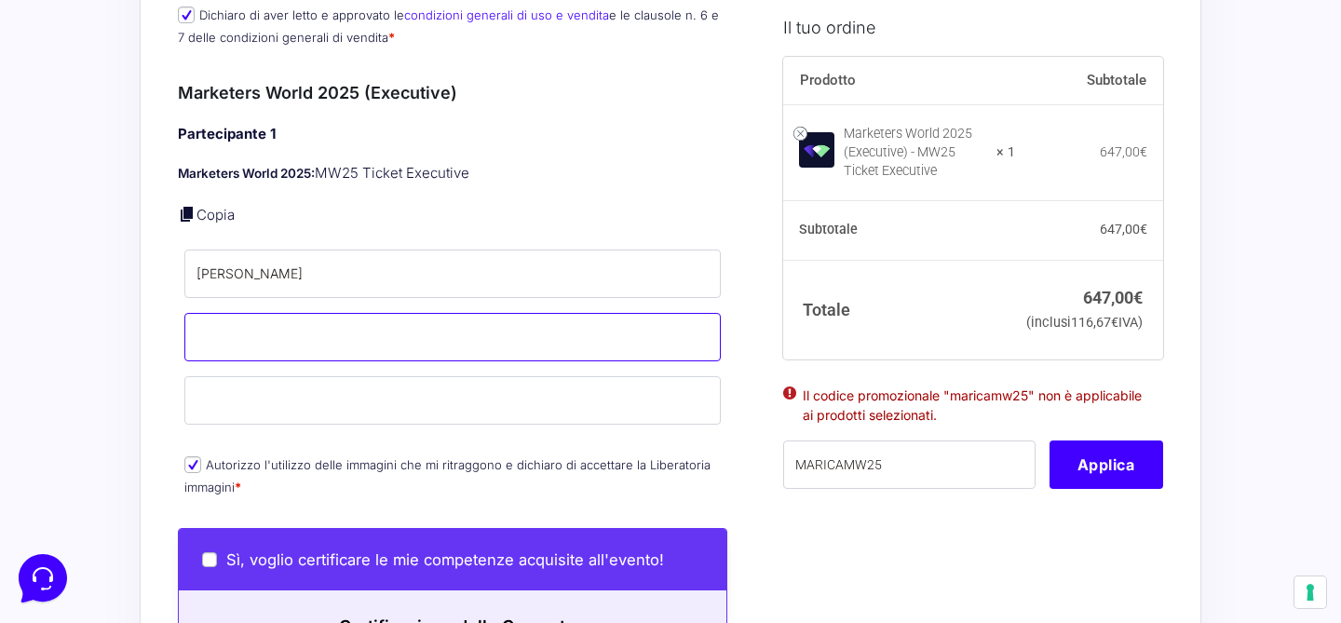
type input "Cuncu"
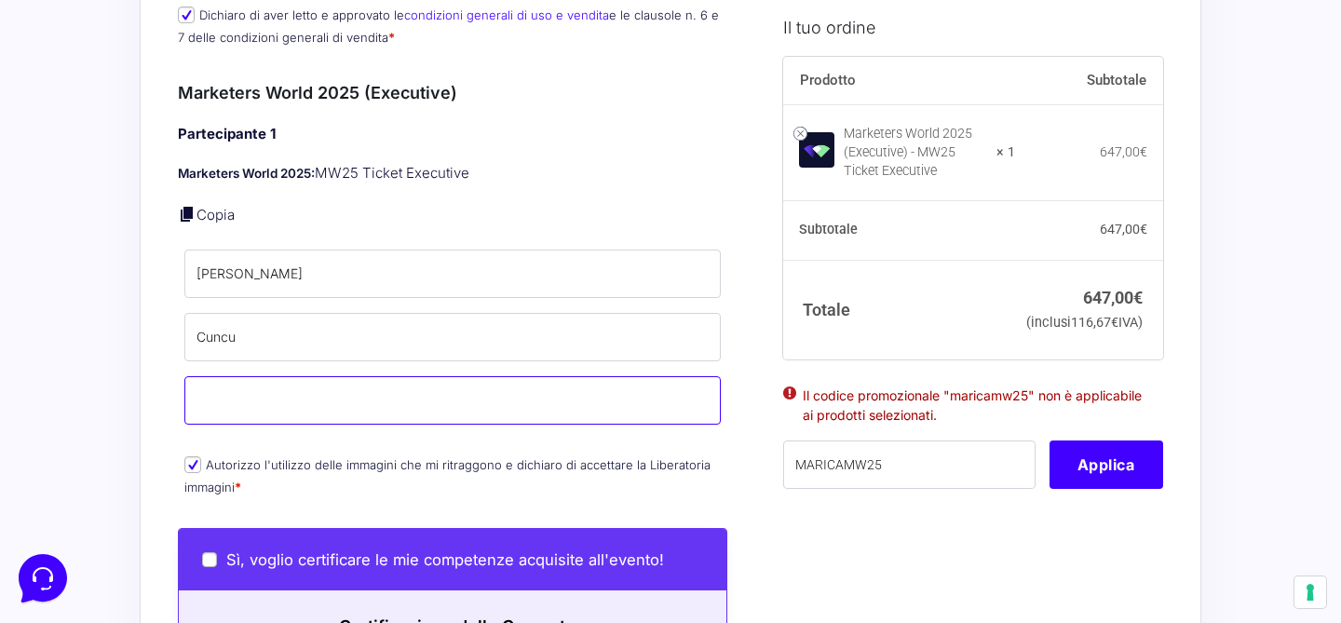
type input "[EMAIL_ADDRESS][DOMAIN_NAME]"
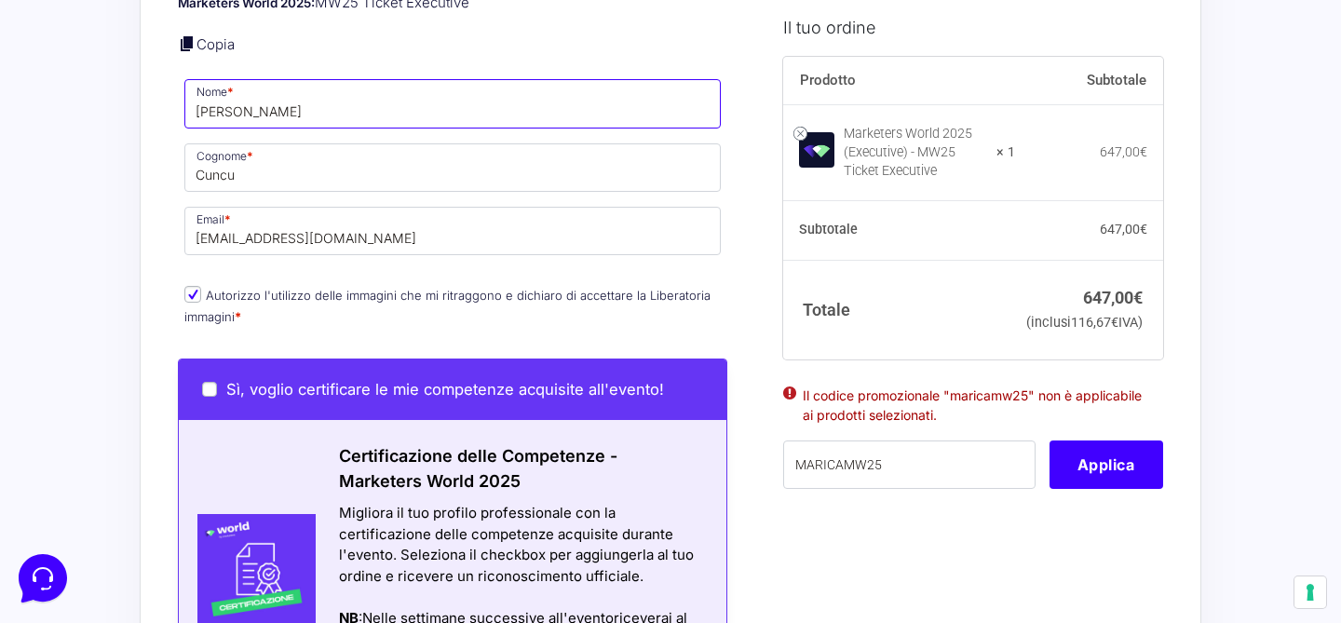
scroll to position [775, 0]
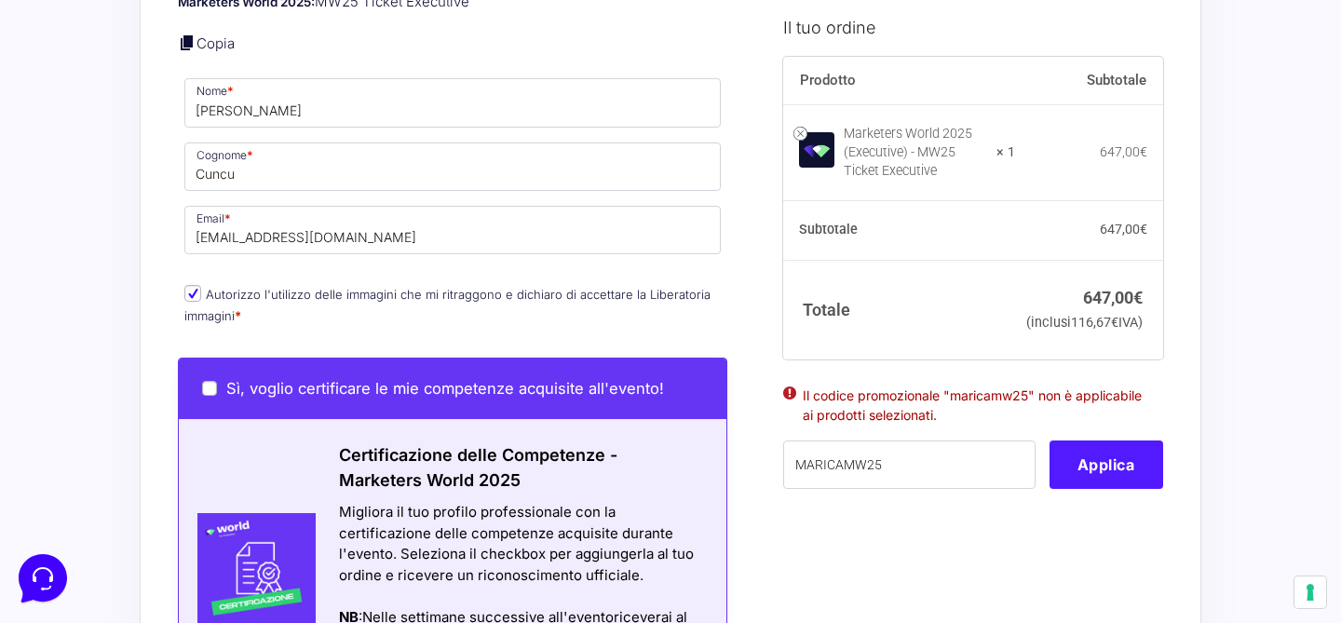
click at [1105, 489] on button "Applica" at bounding box center [1107, 465] width 114 height 48
click at [1086, 489] on button "Applica" at bounding box center [1107, 465] width 114 height 48
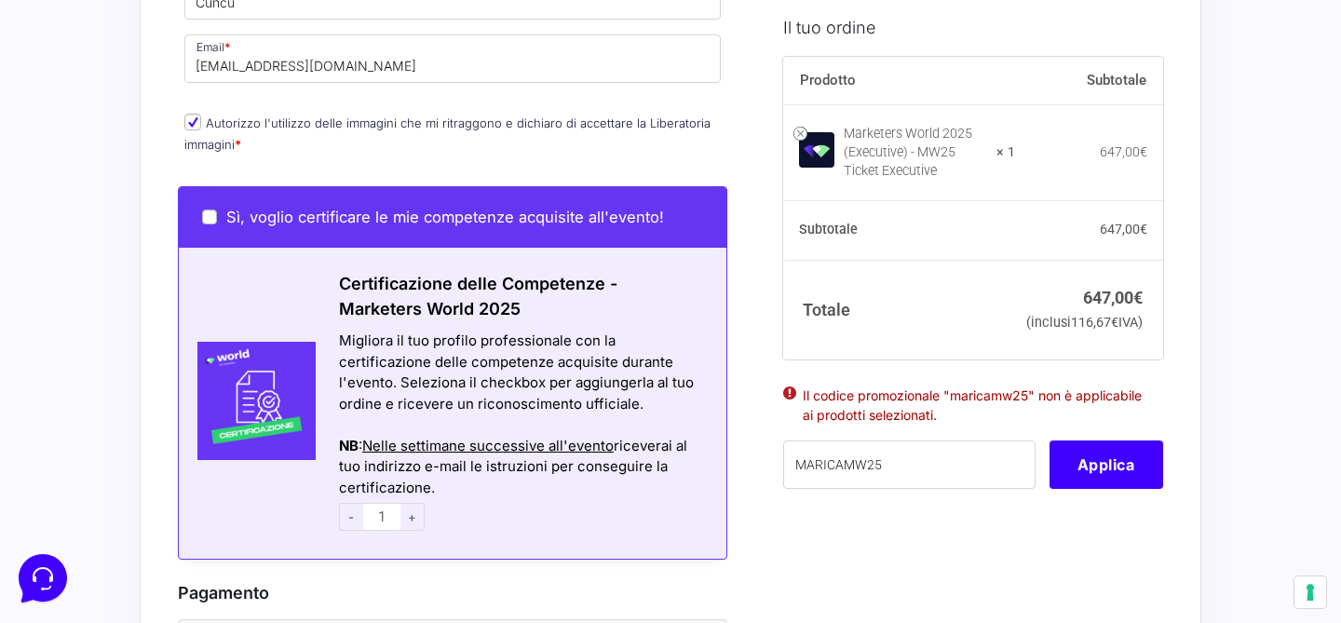
scroll to position [972, 0]
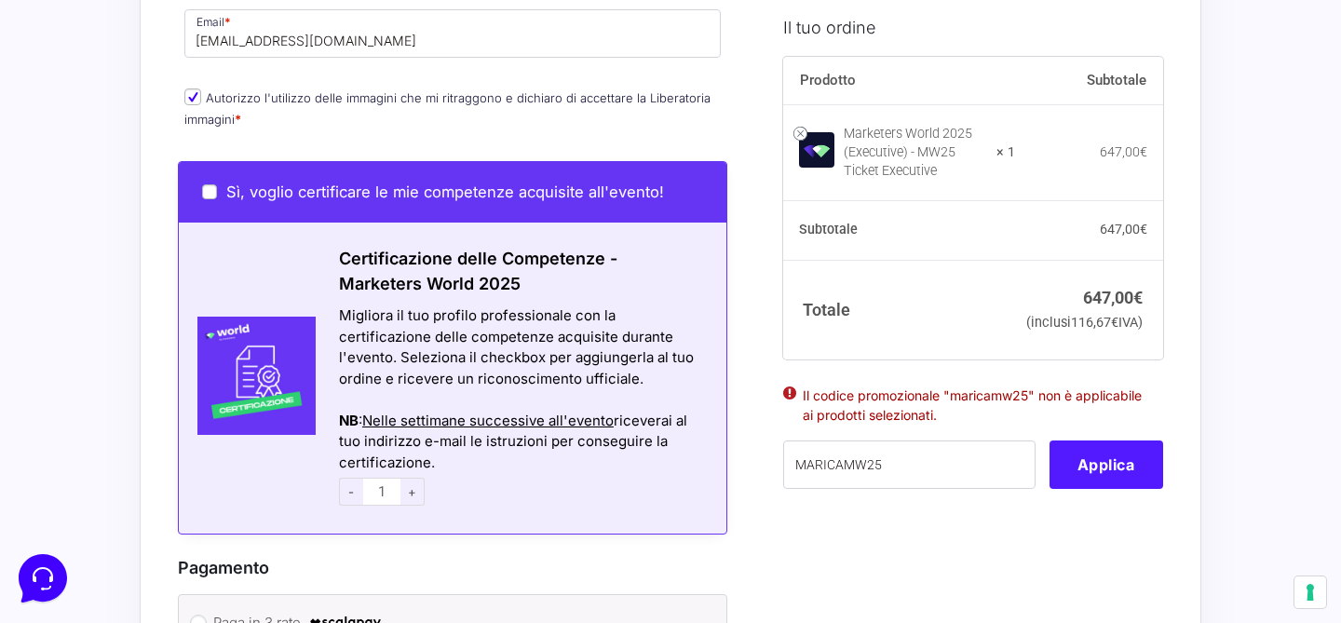
click at [1141, 489] on button "Applica" at bounding box center [1107, 465] width 114 height 48
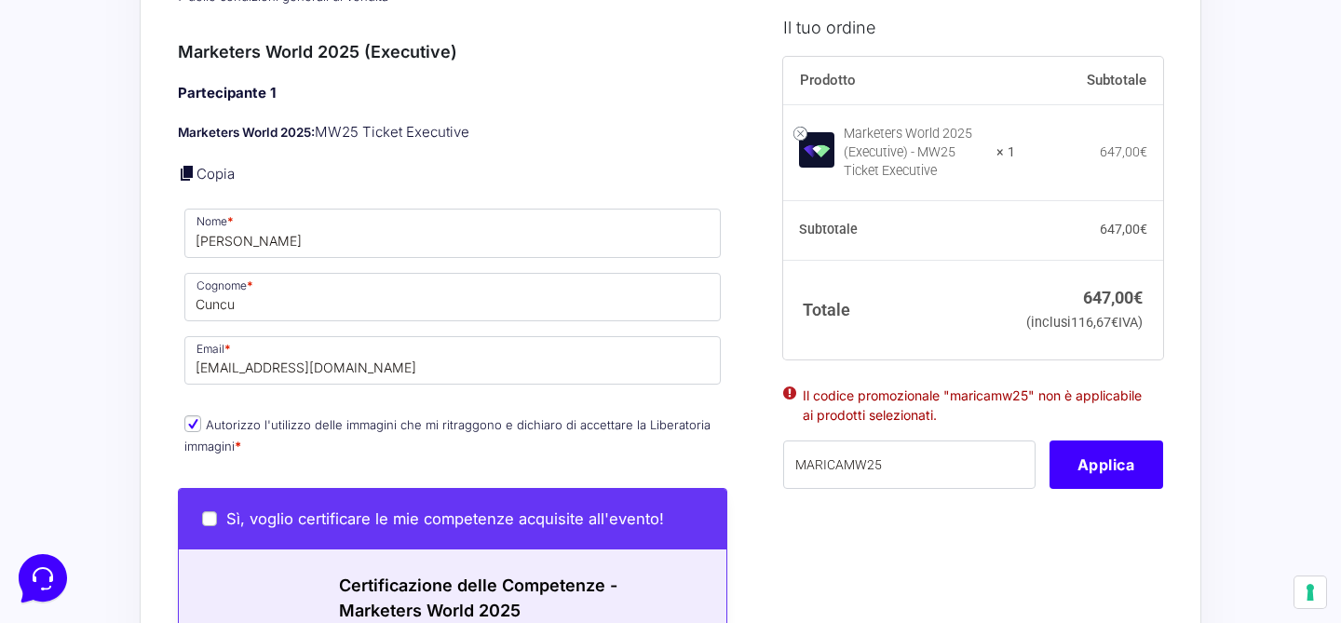
scroll to position [583, 0]
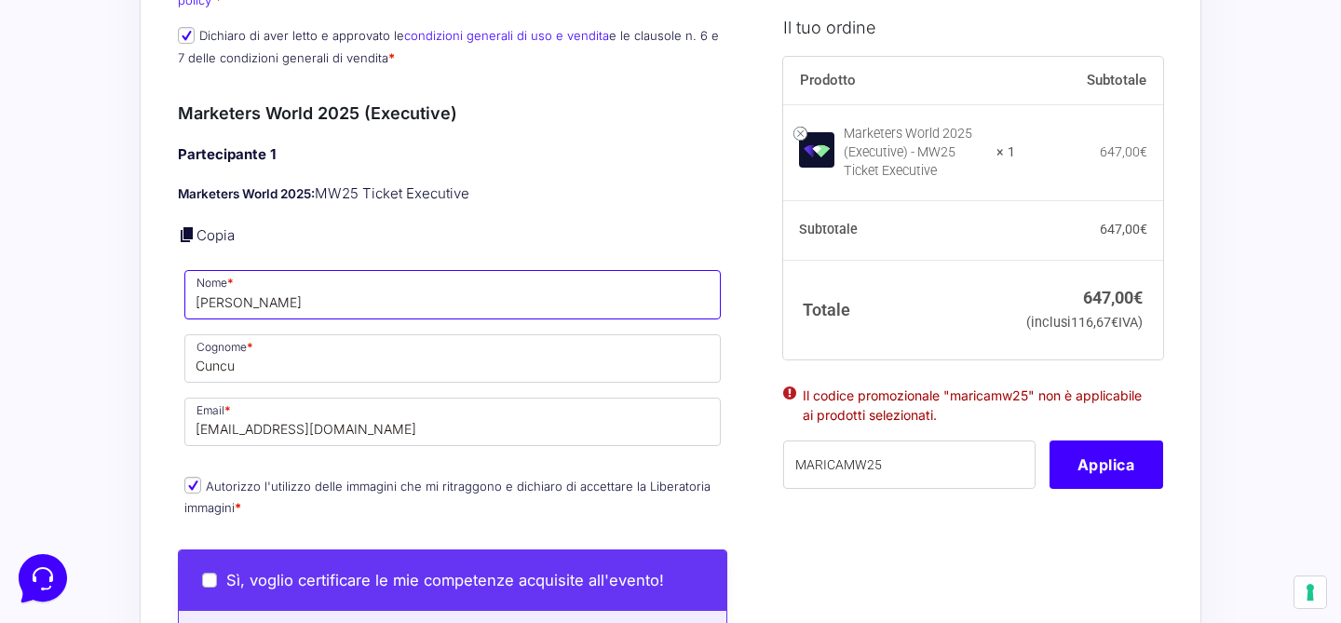
click at [230, 283] on input "[PERSON_NAME]" at bounding box center [452, 294] width 537 height 48
type input "L"
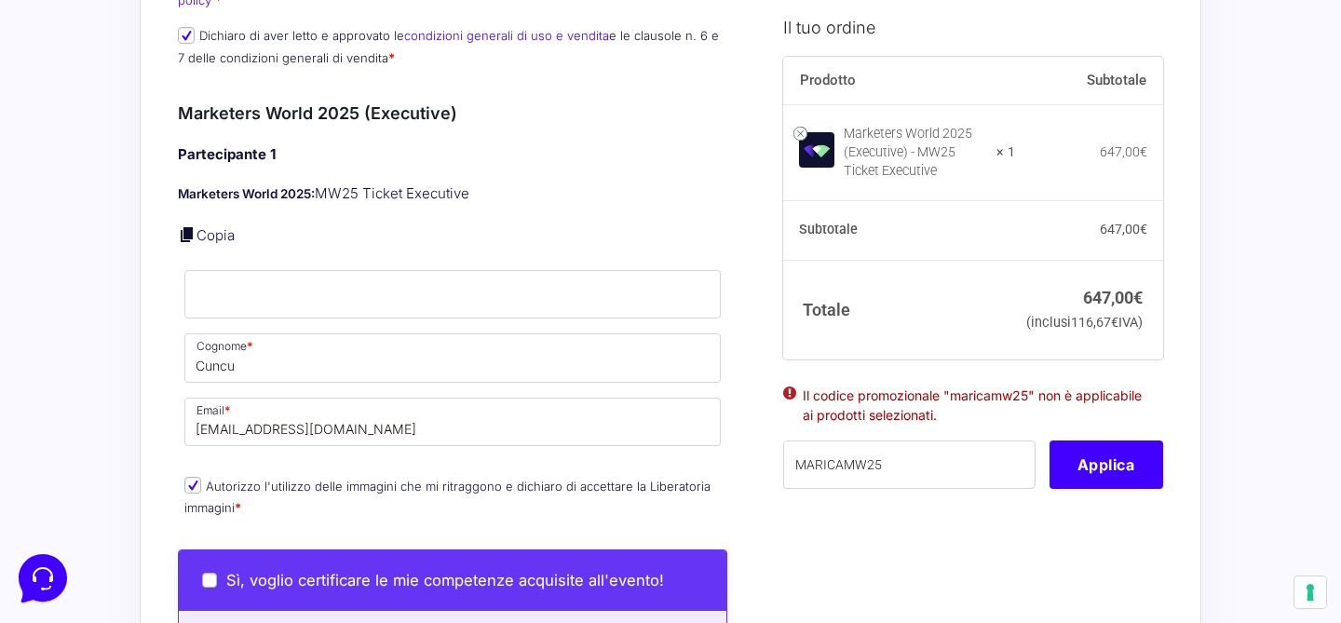
click at [460, 225] on p "Copia" at bounding box center [453, 235] width 550 height 21
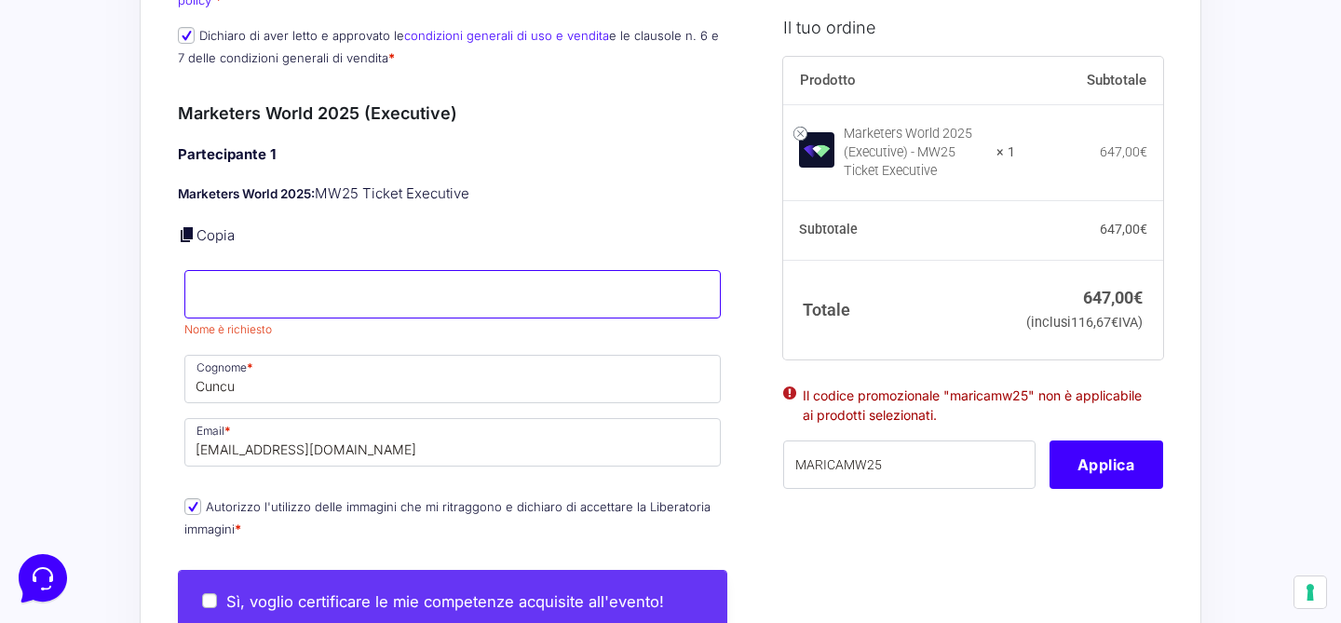
click at [270, 286] on input "Nome *" at bounding box center [452, 294] width 537 height 48
type input "[PERSON_NAME]"
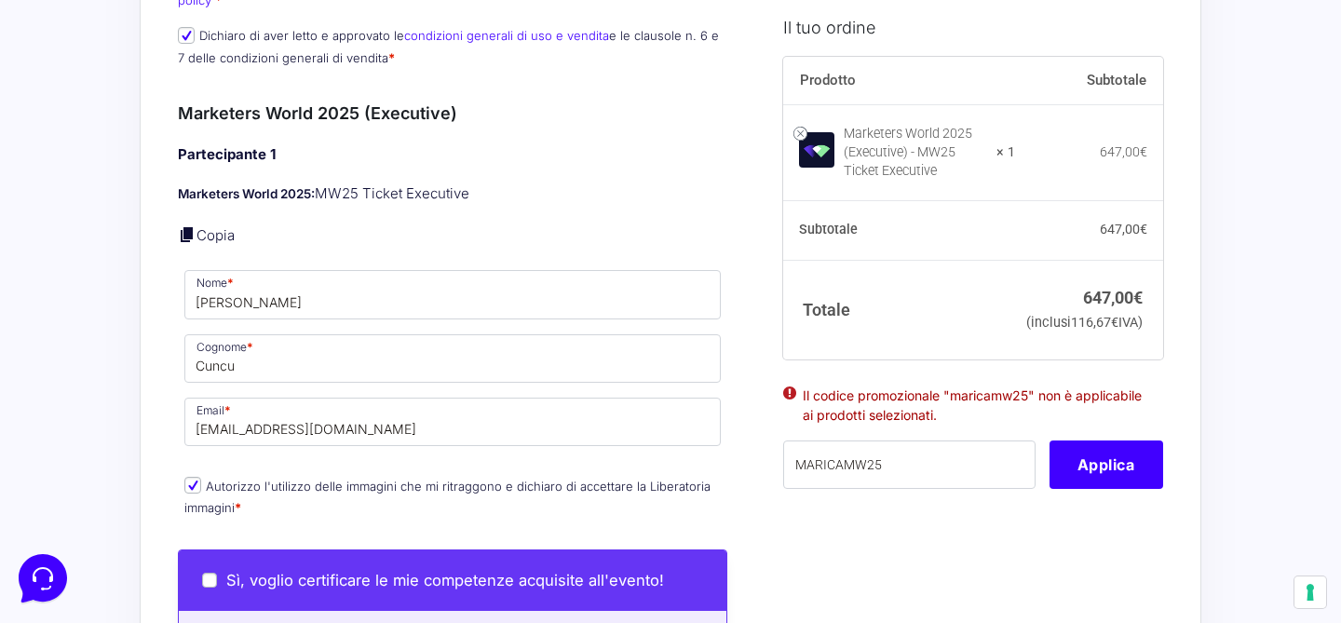
click at [756, 290] on div "Informazioni Cliente Hai già un account? Accedi Indirizzo Email * [EMAIL_ADDRES…" at bounding box center [474, 558] width 592 height 2026
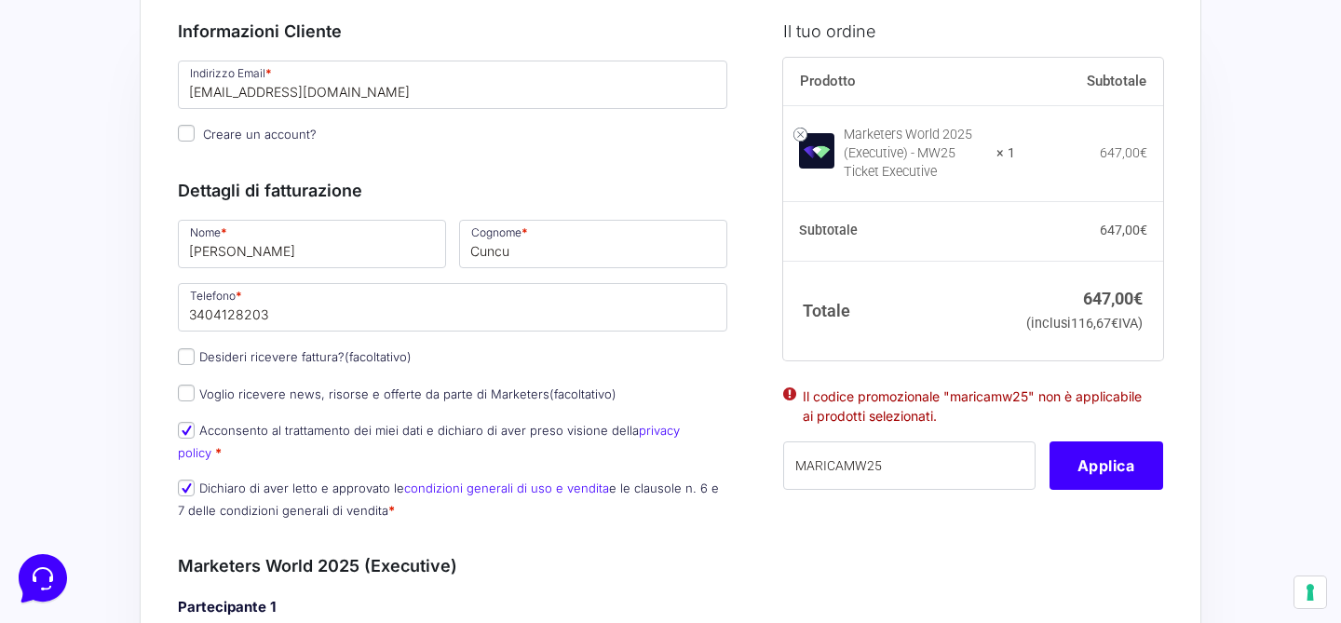
scroll to position [133, 0]
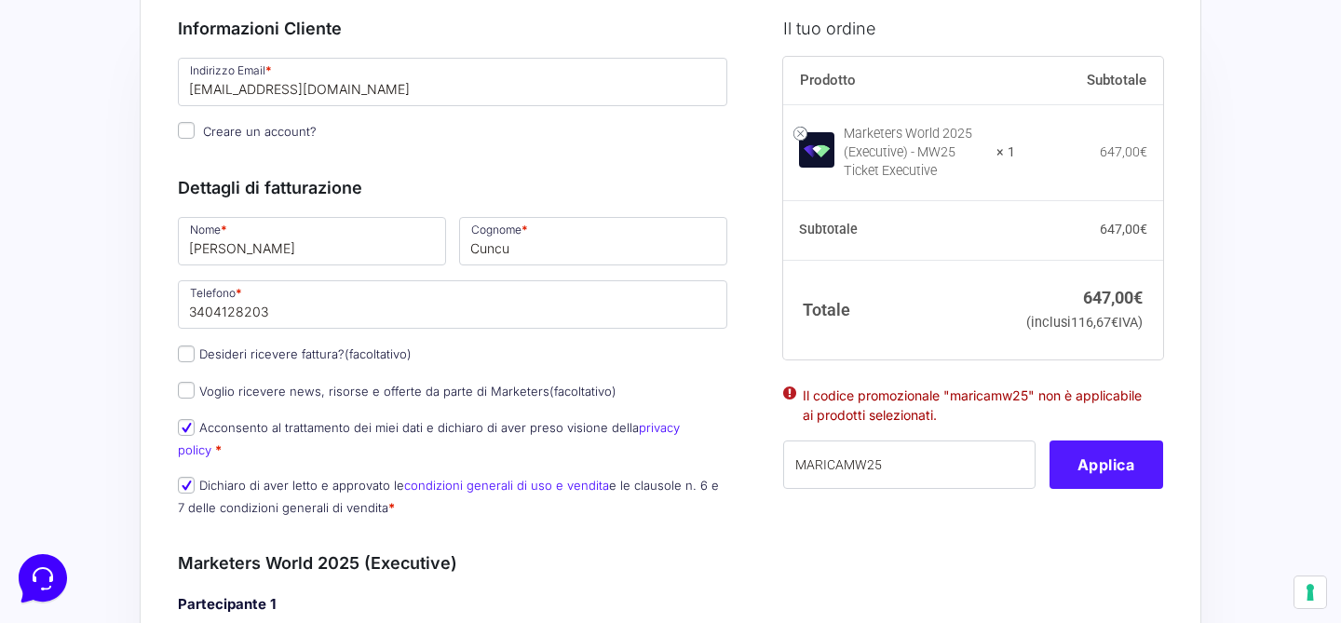
click at [1102, 489] on button "Applica" at bounding box center [1107, 465] width 114 height 48
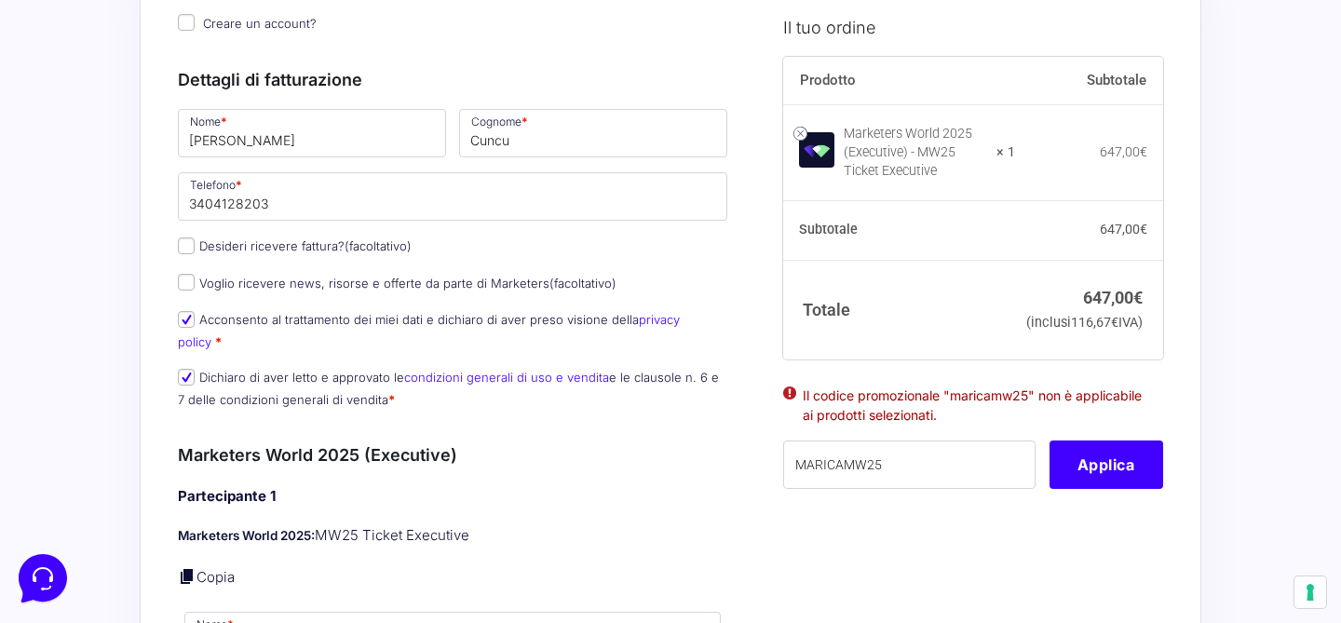
scroll to position [286, 0]
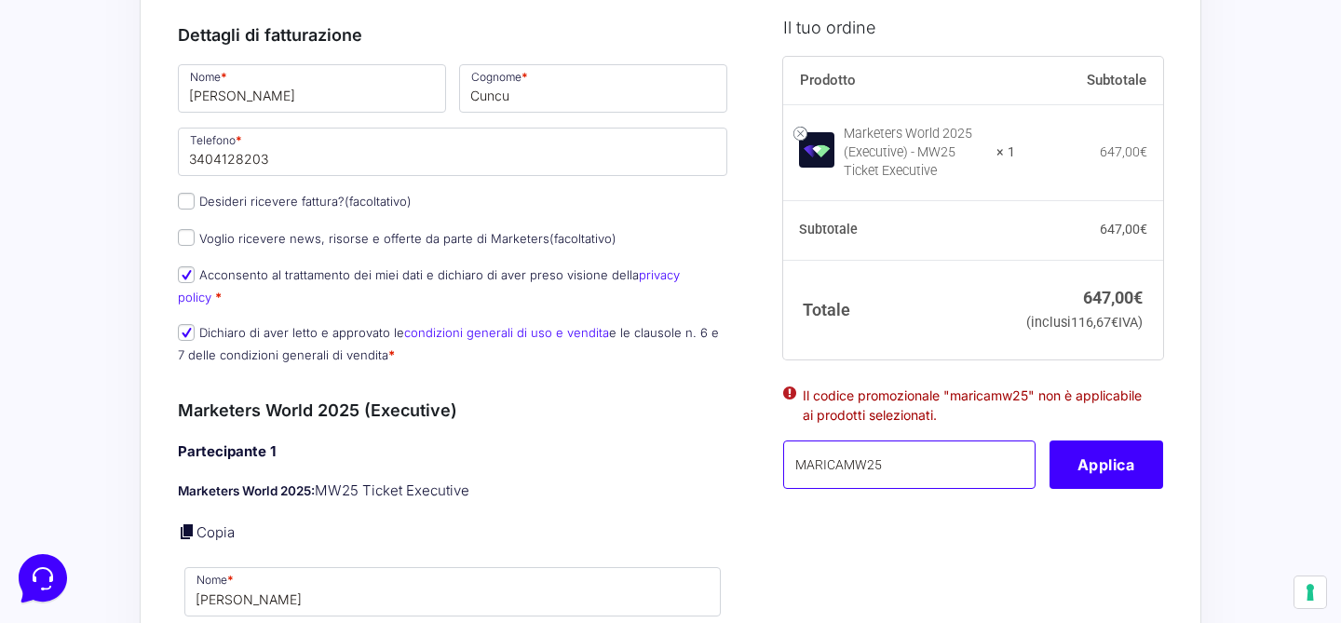
drag, startPoint x: 902, startPoint y: 494, endPoint x: 788, endPoint y: 490, distance: 113.7
click at [788, 489] on input "MARICAMW25" at bounding box center [909, 465] width 252 height 48
paste input "MARICAMW25"
click at [1092, 481] on button "Applica" at bounding box center [1107, 465] width 114 height 48
click at [1096, 489] on button "Applica" at bounding box center [1107, 465] width 114 height 48
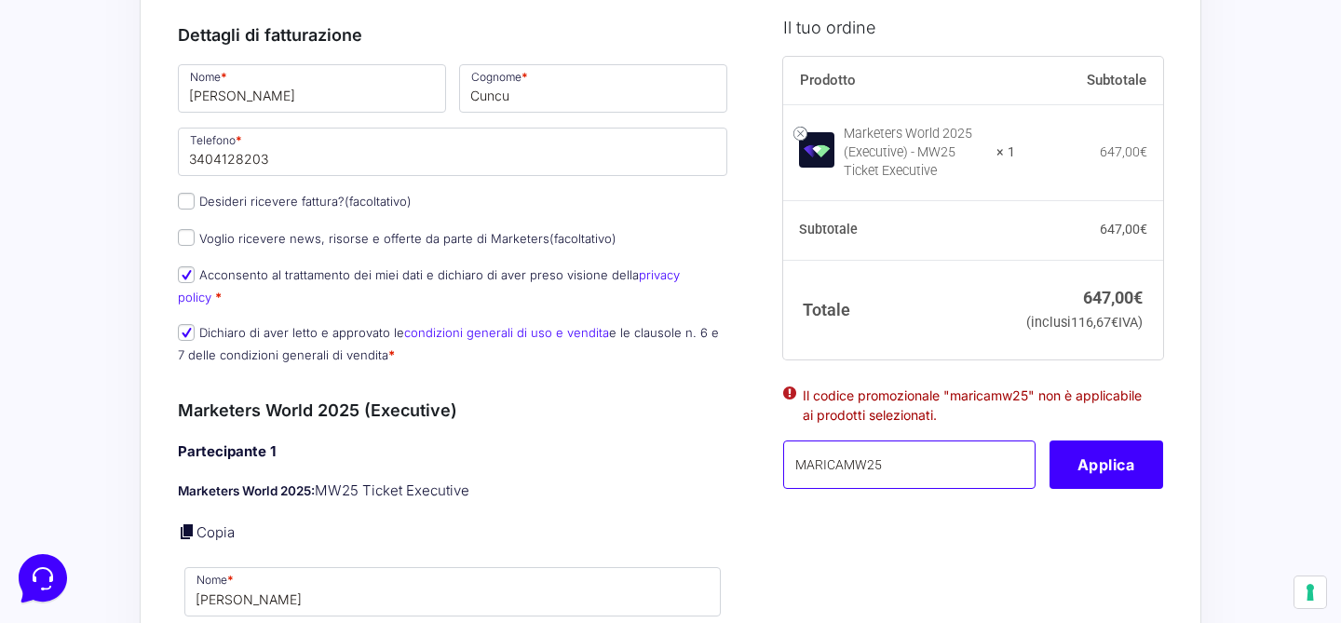
click at [865, 489] on input "MARICAMW25" at bounding box center [909, 465] width 252 height 48
type input "maricamw25"
click at [1142, 489] on button "Applica" at bounding box center [1107, 465] width 114 height 48
click at [1138, 489] on button "Applica" at bounding box center [1107, 465] width 114 height 48
click at [1086, 512] on div "Prodotto Subtotale Marketers World 2025 (Executive) - MW25 Ticket Executive × 1…" at bounding box center [973, 284] width 380 height 456
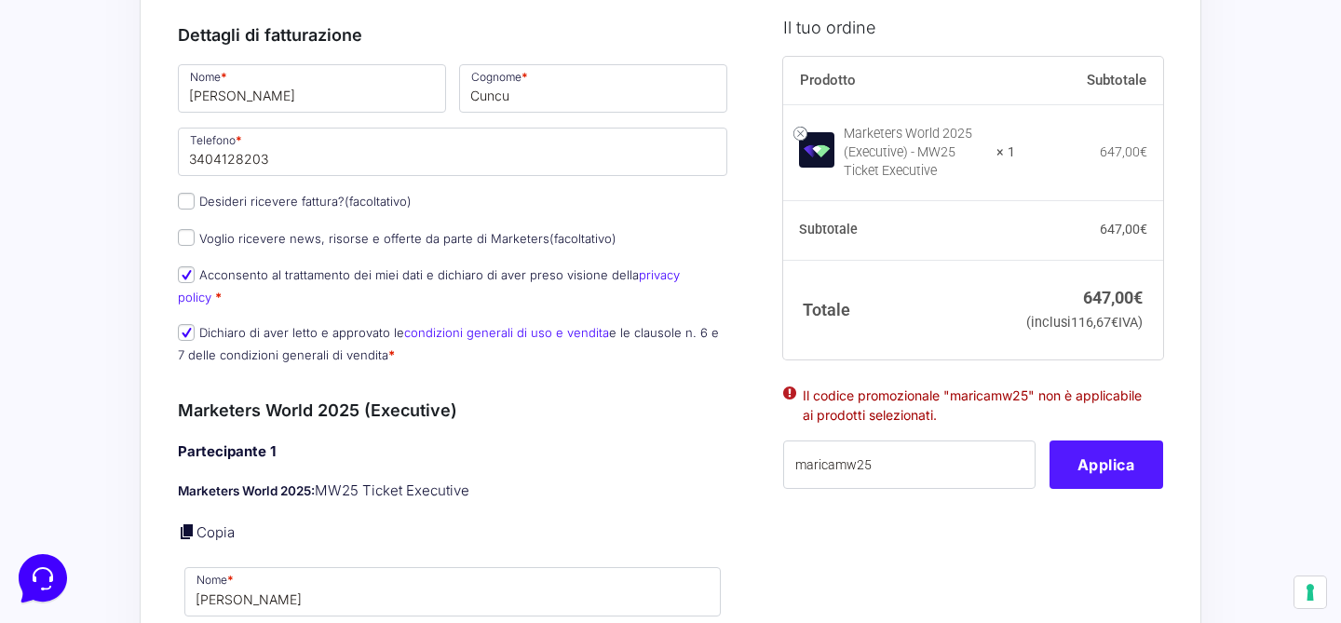
click at [1107, 489] on button "Applica" at bounding box center [1107, 465] width 114 height 48
drag, startPoint x: 904, startPoint y: 493, endPoint x: 774, endPoint y: 493, distance: 129.5
paste input "MARICAMW25"
type input "MARICAMW25"
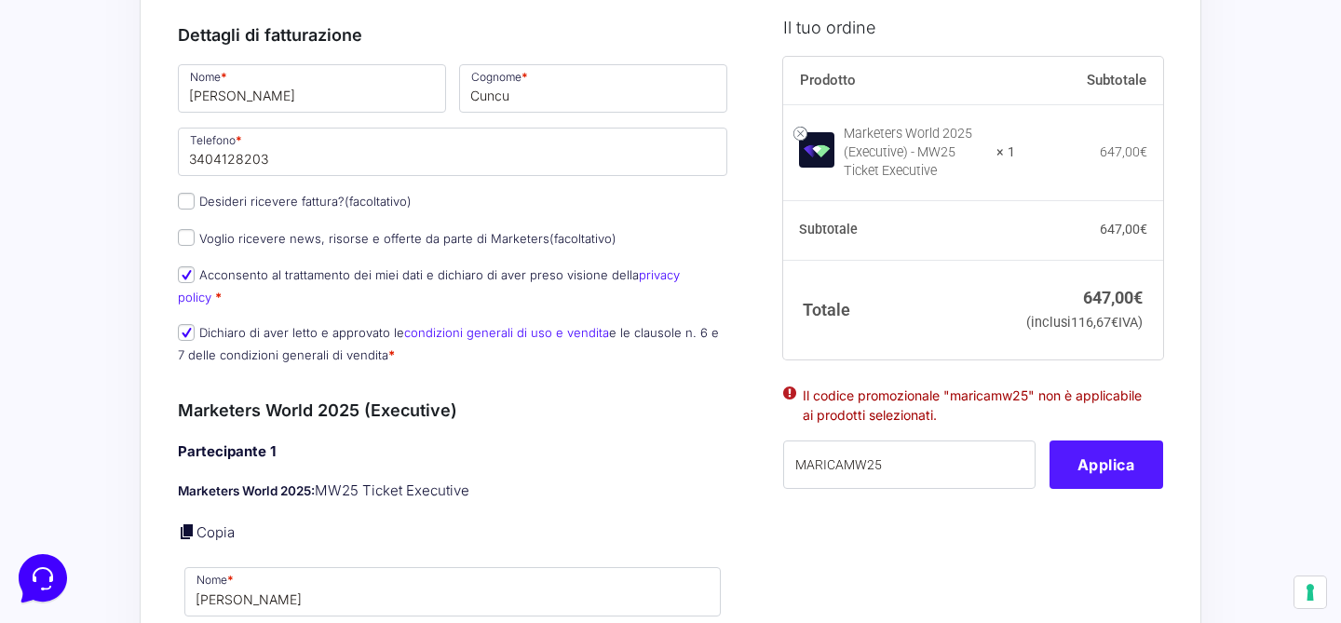
click at [1093, 489] on button "Applica" at bounding box center [1107, 465] width 114 height 48
click at [1097, 489] on button "Applica" at bounding box center [1107, 465] width 114 height 48
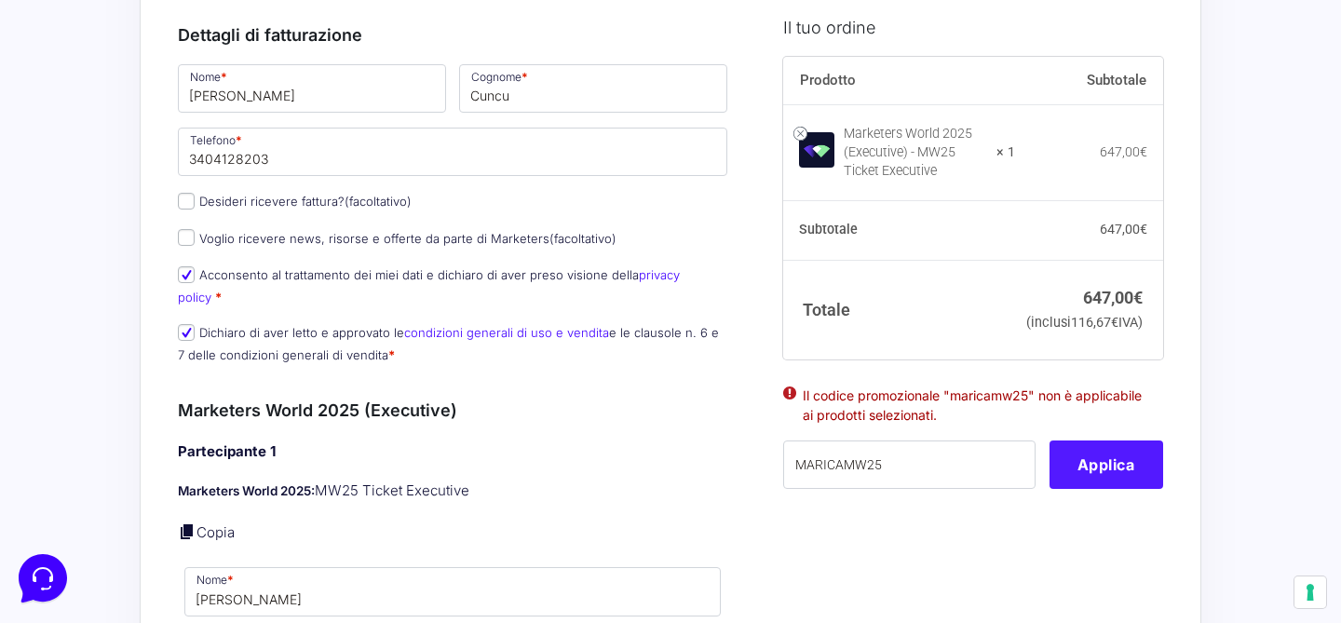
click at [1097, 489] on button "Applica" at bounding box center [1107, 465] width 114 height 48
click at [1108, 512] on div "Prodotto Subtotale Marketers World 2025 (Executive) - MW25 Ticket Executive × 1…" at bounding box center [973, 284] width 380 height 456
click at [1117, 489] on button "Applica" at bounding box center [1107, 465] width 114 height 48
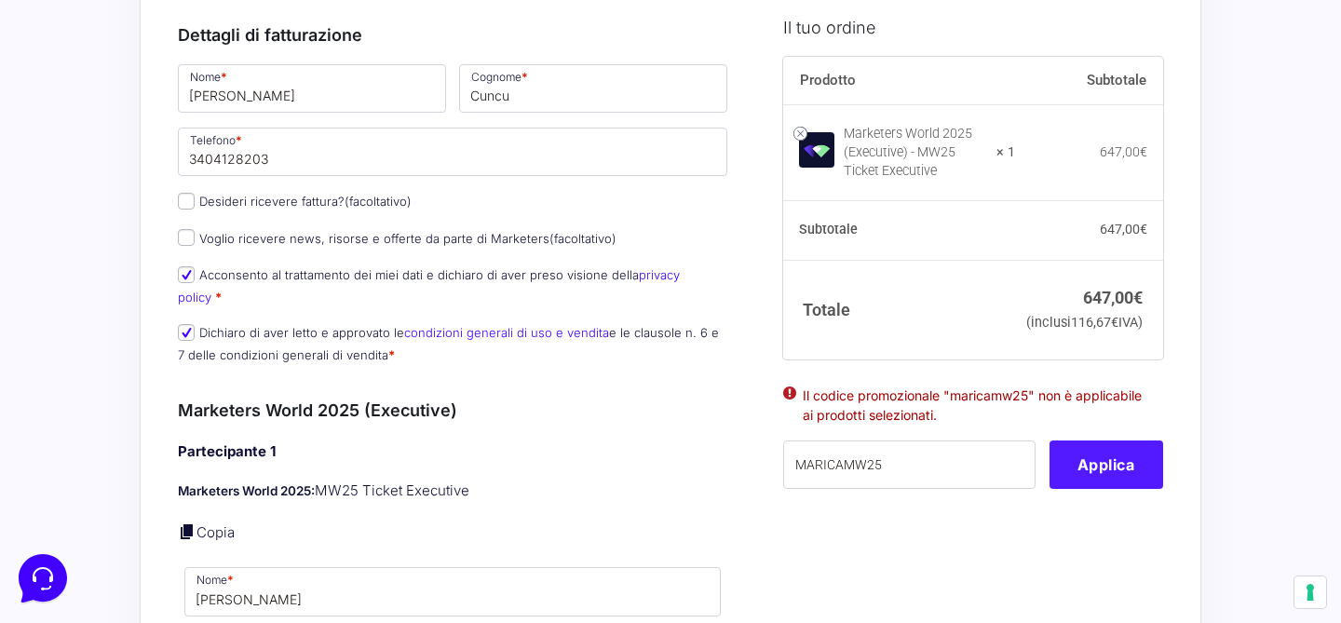
click at [1117, 489] on button "Applica" at bounding box center [1107, 465] width 114 height 48
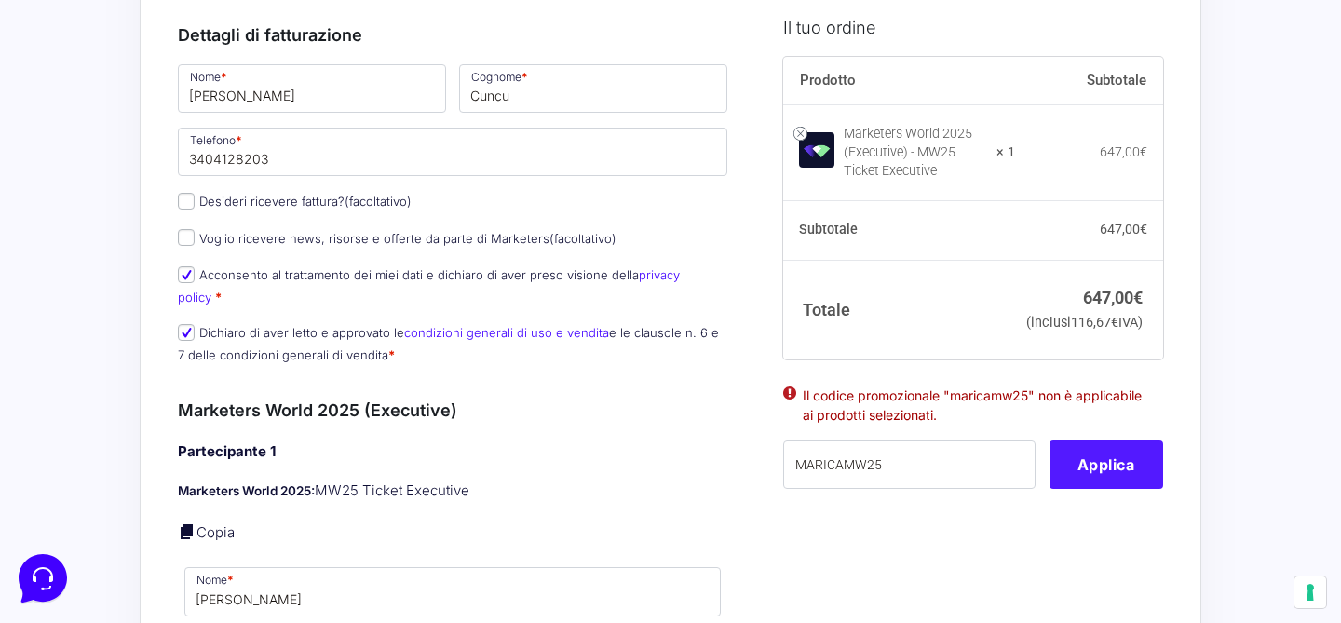
click at [1117, 489] on button "Applica" at bounding box center [1107, 465] width 114 height 48
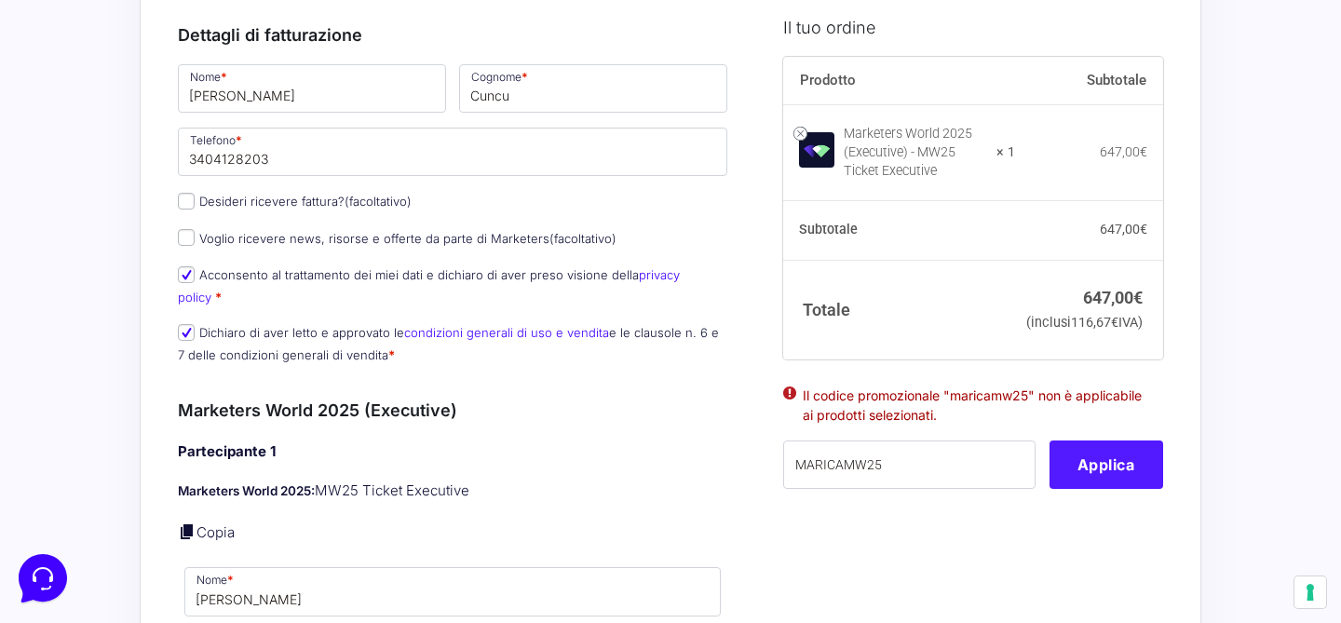
click at [1117, 489] on button "Applica" at bounding box center [1107, 465] width 114 height 48
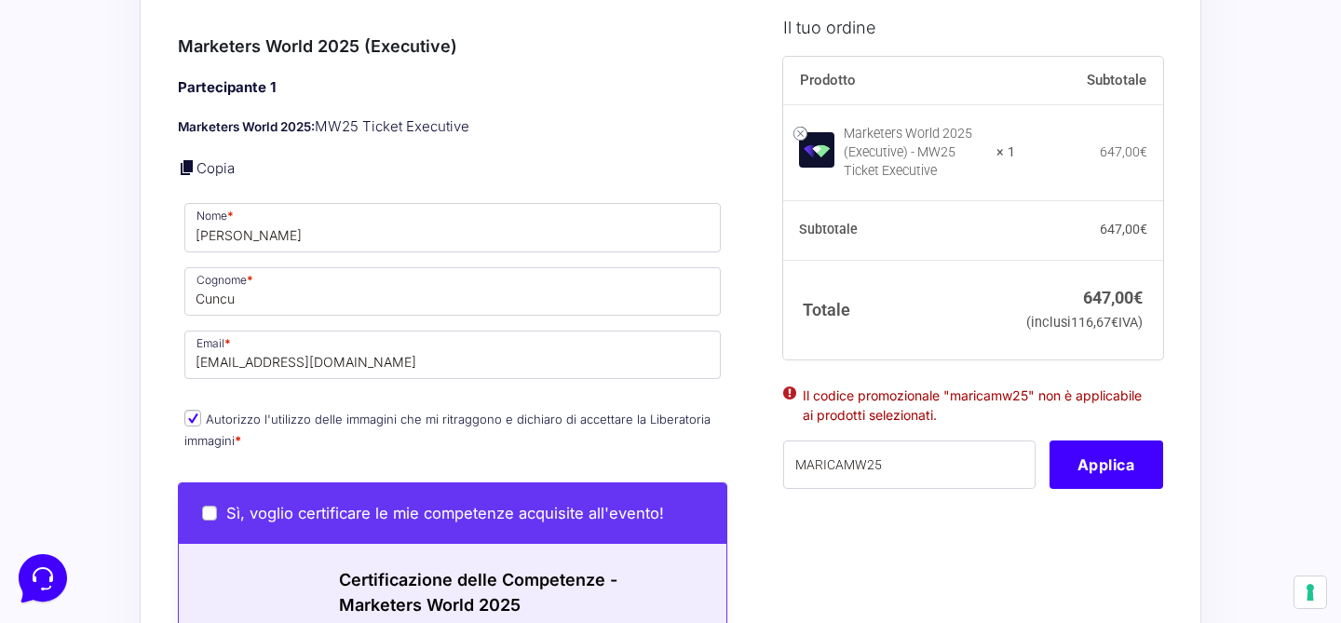
scroll to position [670, 0]
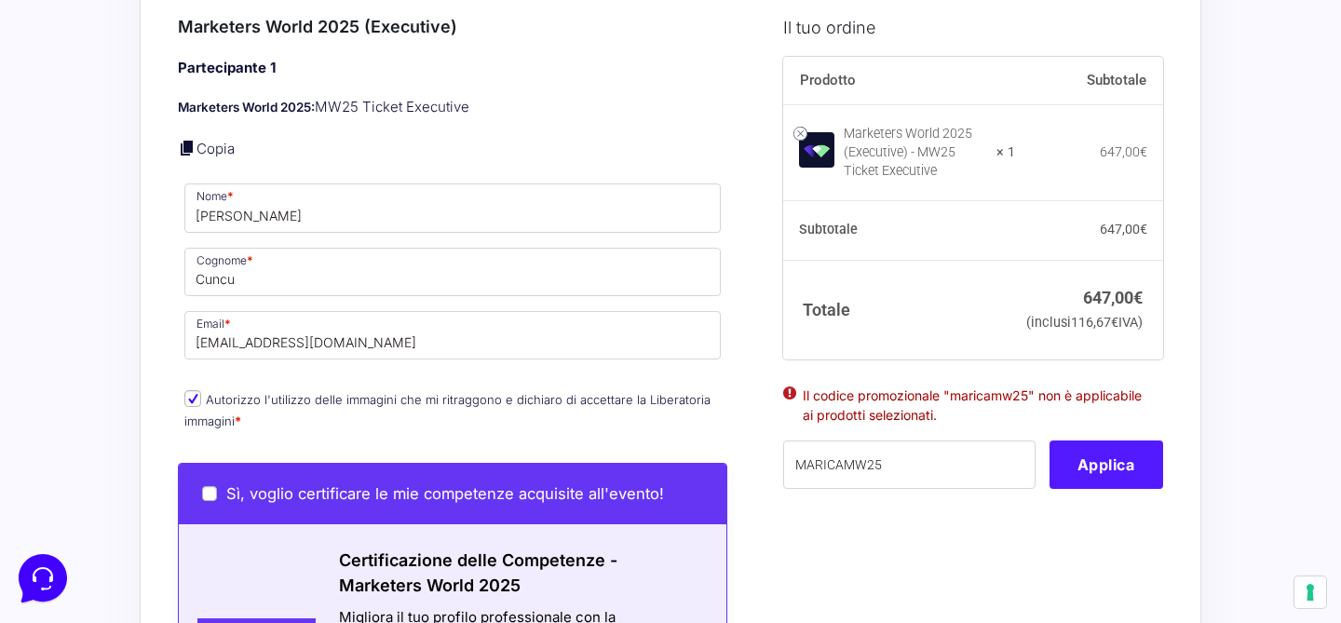
click at [1133, 489] on button "Applica" at bounding box center [1107, 465] width 114 height 48
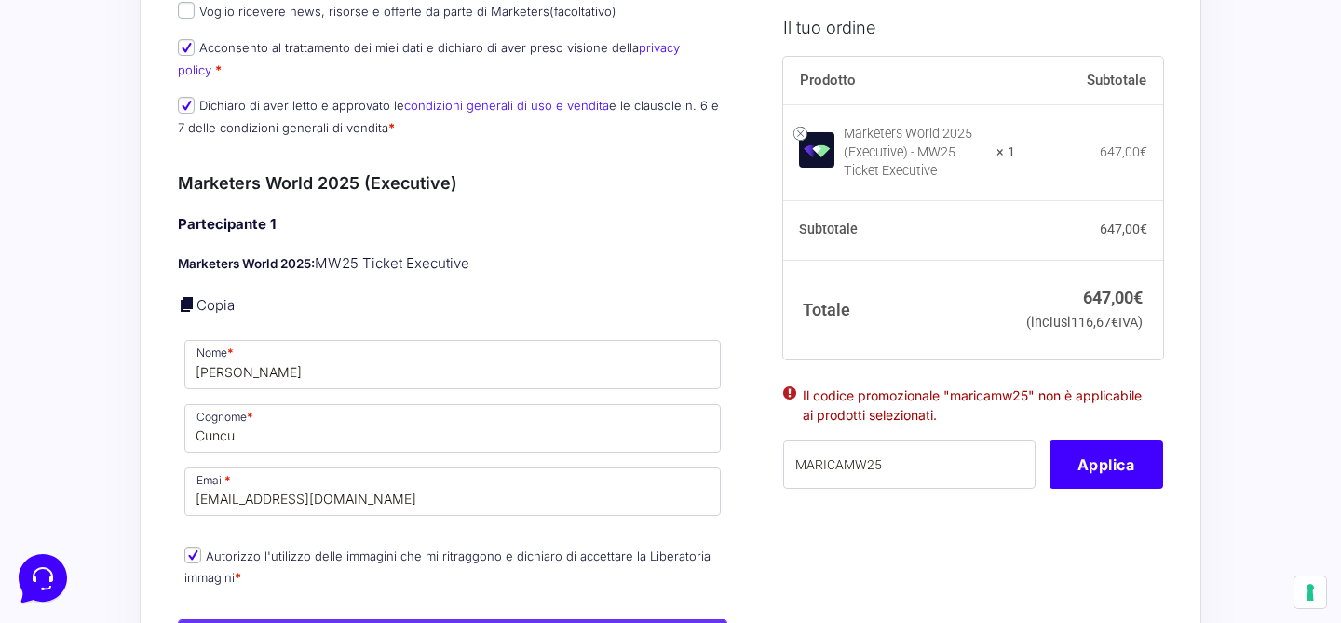
scroll to position [449, 0]
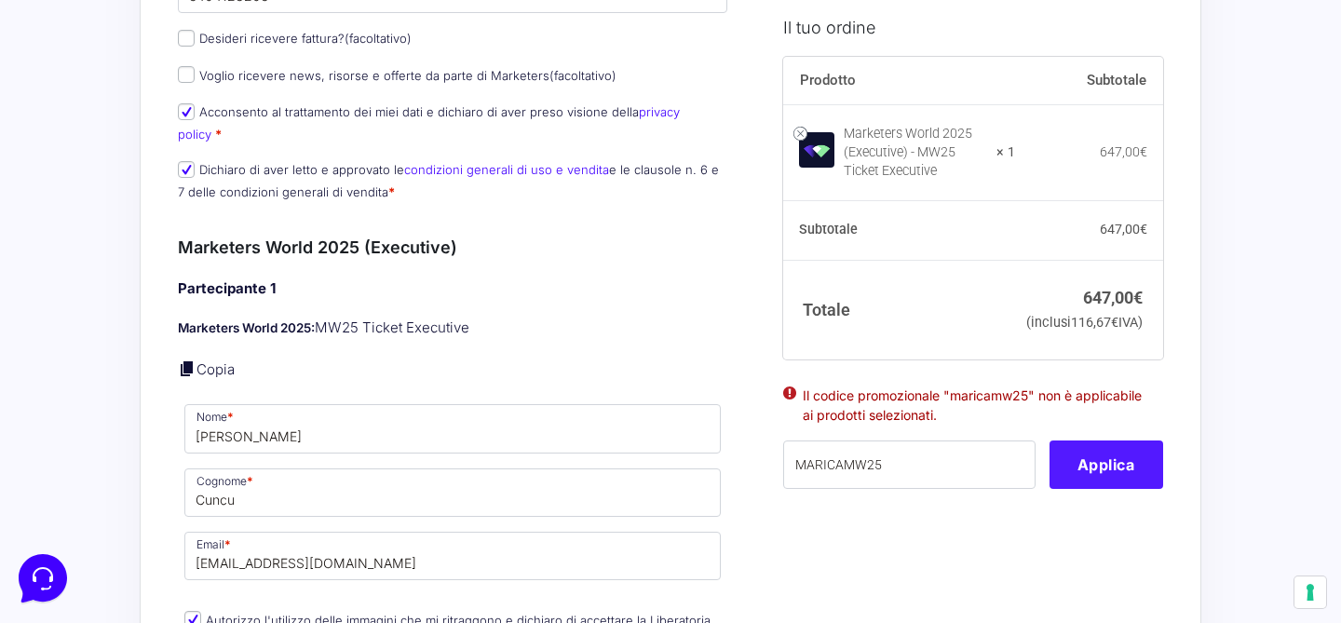
click at [1073, 471] on button "Applica" at bounding box center [1107, 465] width 114 height 48
click at [995, 475] on input "MARICAMW25" at bounding box center [909, 465] width 252 height 48
click at [948, 489] on input "MARICAMW25" at bounding box center [909, 465] width 252 height 48
click at [1059, 489] on button "Applica" at bounding box center [1107, 465] width 114 height 48
click at [1117, 489] on button "Applica" at bounding box center [1107, 465] width 114 height 48
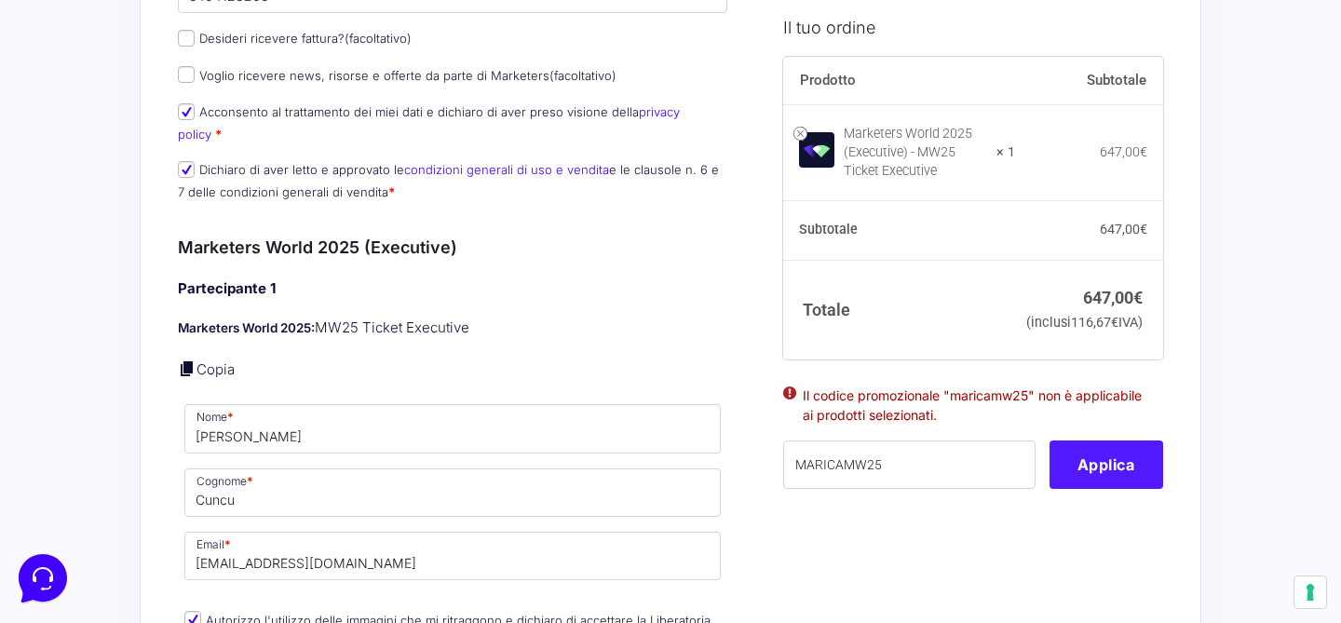
click at [1112, 489] on button "Applica" at bounding box center [1107, 465] width 114 height 48
click at [1113, 483] on button "Applica" at bounding box center [1107, 465] width 114 height 48
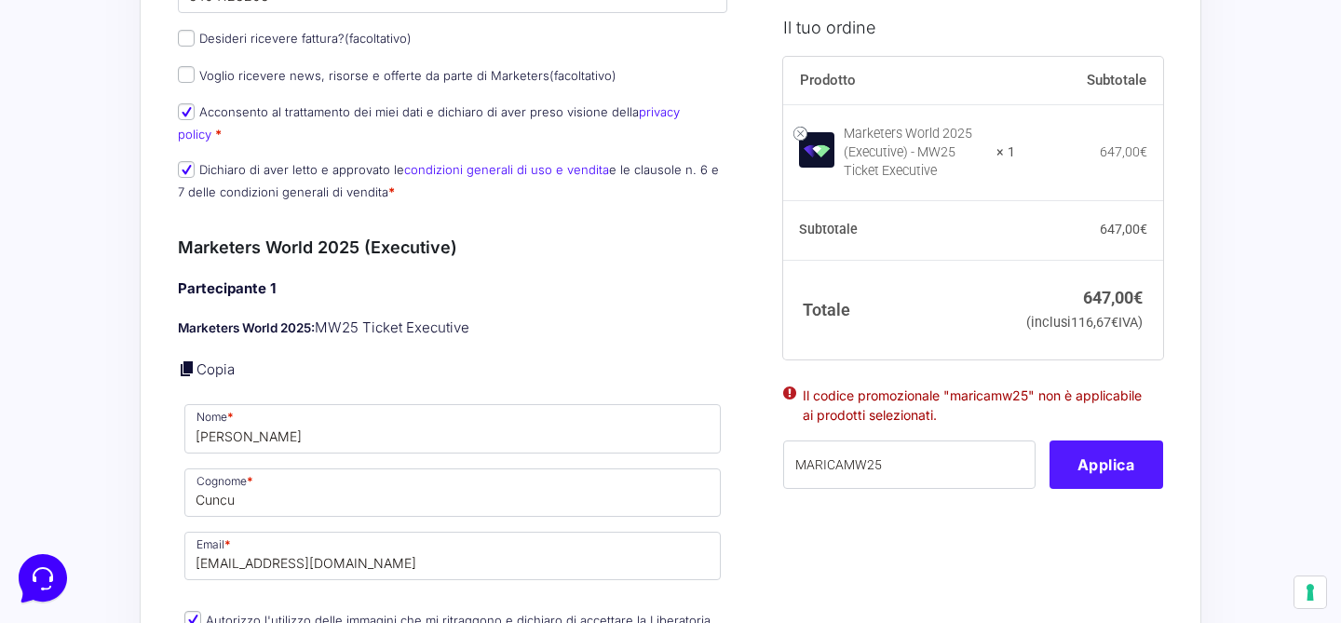
click at [1113, 483] on button "Applica" at bounding box center [1107, 465] width 114 height 48
click at [1118, 487] on button "Applica" at bounding box center [1107, 465] width 114 height 48
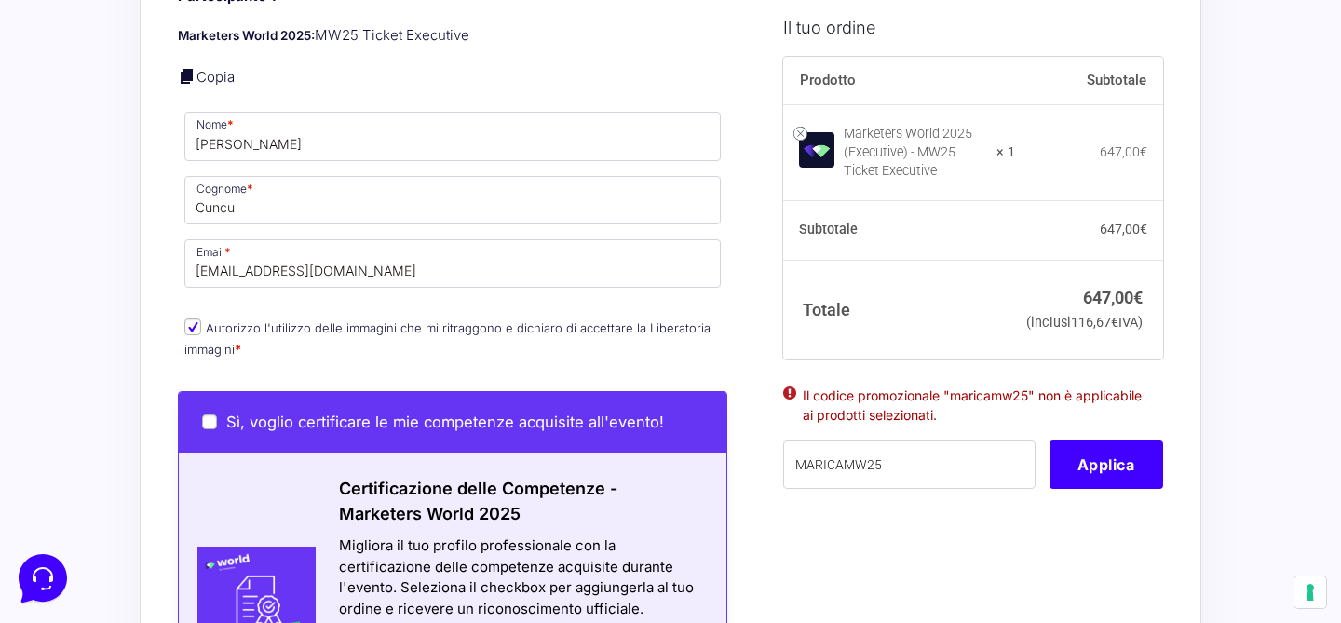
scroll to position [747, 0]
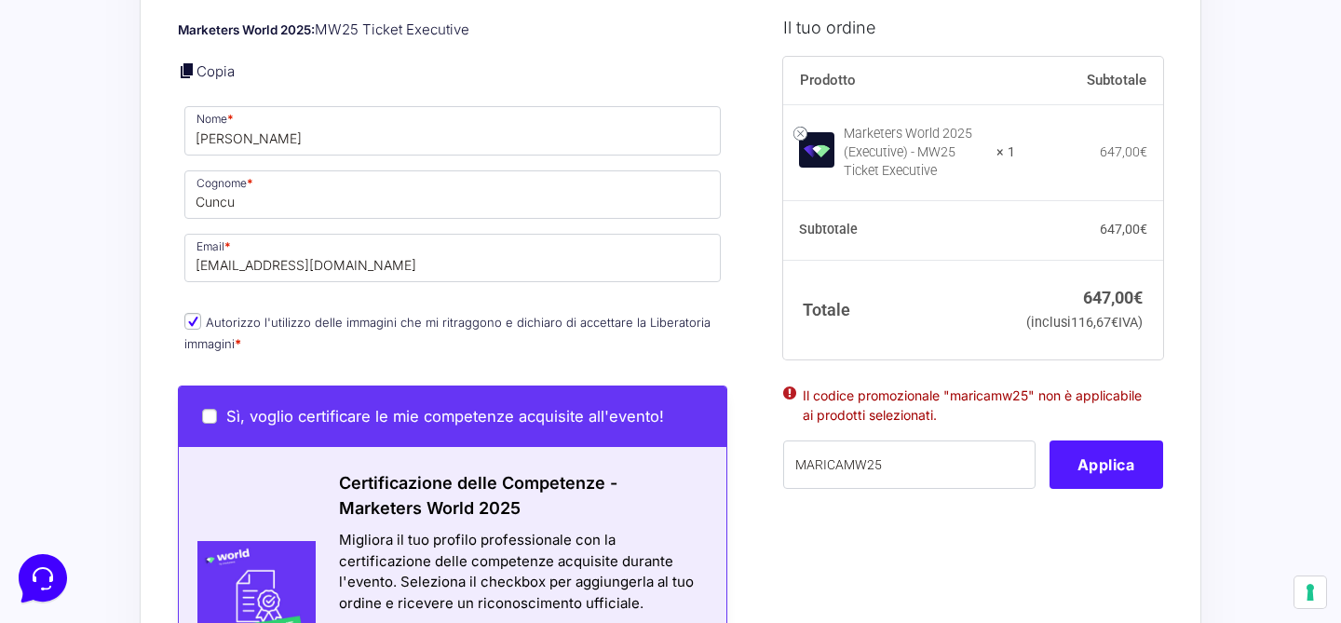
click at [1073, 489] on button "Applica" at bounding box center [1107, 465] width 114 height 48
click at [1119, 489] on button "Applica" at bounding box center [1107, 465] width 114 height 48
click at [1126, 489] on button "Applica" at bounding box center [1107, 465] width 114 height 48
